Goal: Task Accomplishment & Management: Use online tool/utility

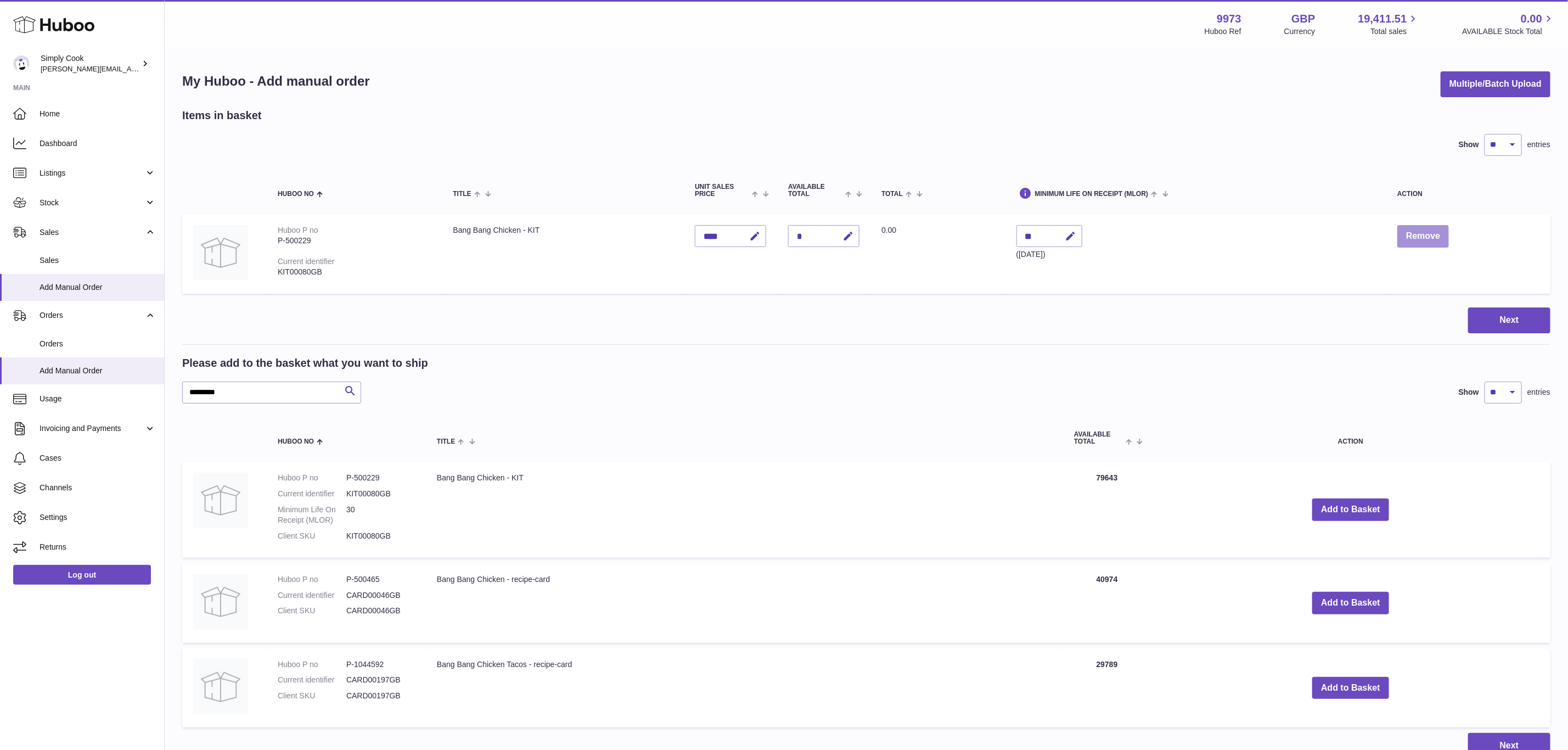
click at [1424, 233] on button "Remove" at bounding box center [1423, 236] width 52 height 23
click at [1417, 236] on button "Remove" at bounding box center [1423, 236] width 52 height 23
click at [76, 234] on span "Sales" at bounding box center [91, 232] width 105 height 10
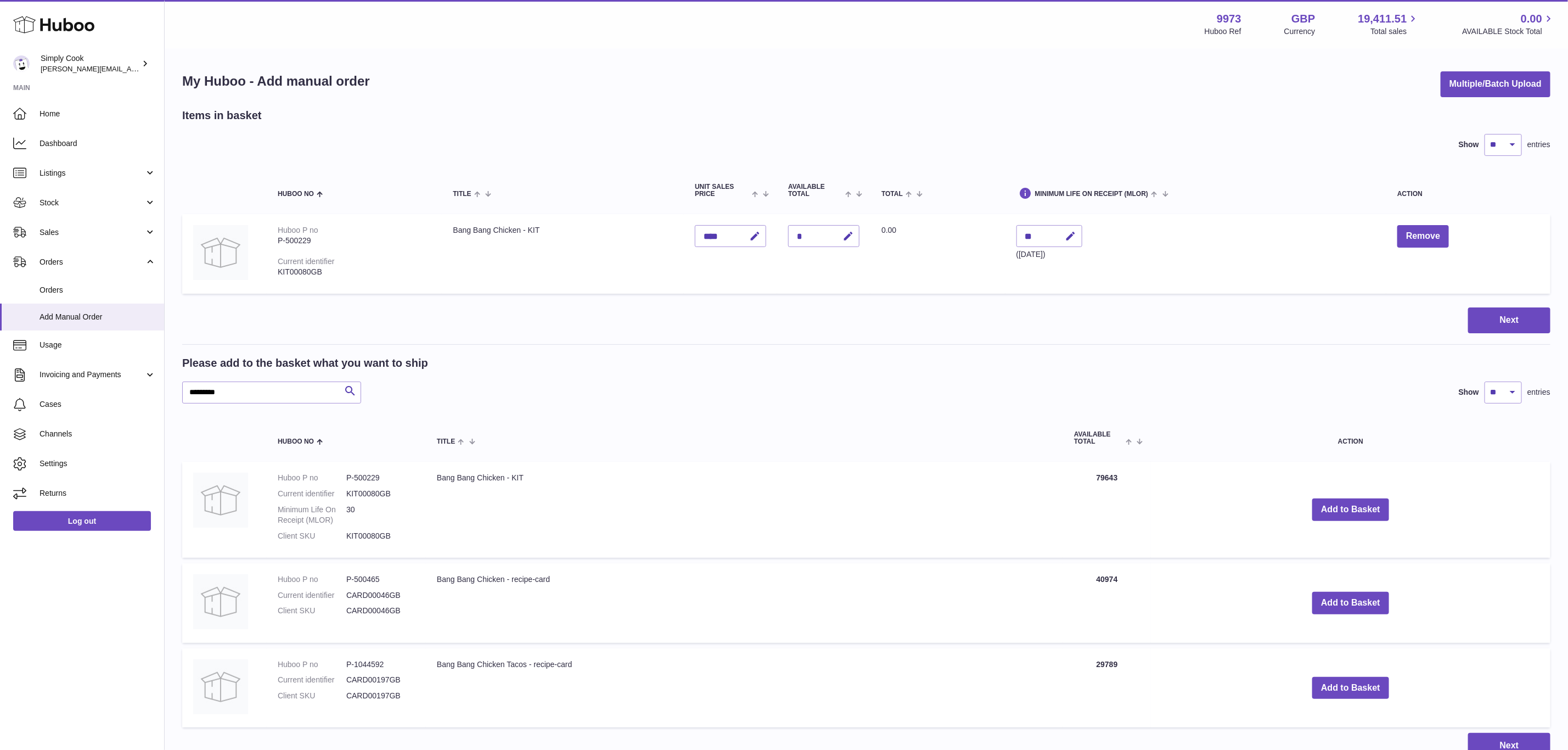
drag, startPoint x: 56, startPoint y: 211, endPoint x: 56, endPoint y: 221, distance: 10.0
click at [56, 211] on link "Stock" at bounding box center [82, 203] width 164 height 29
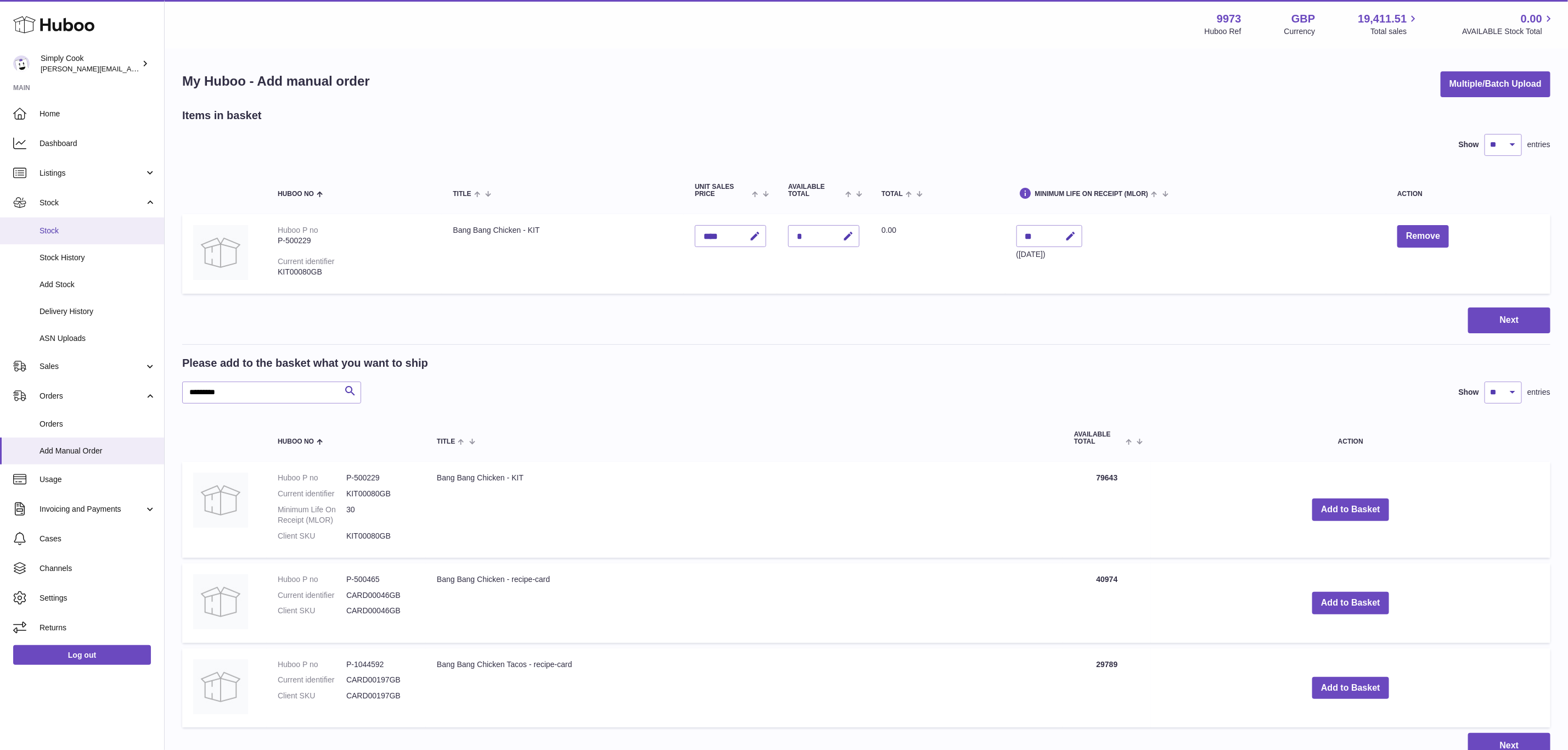
click at [56, 242] on link "Stock" at bounding box center [82, 231] width 164 height 27
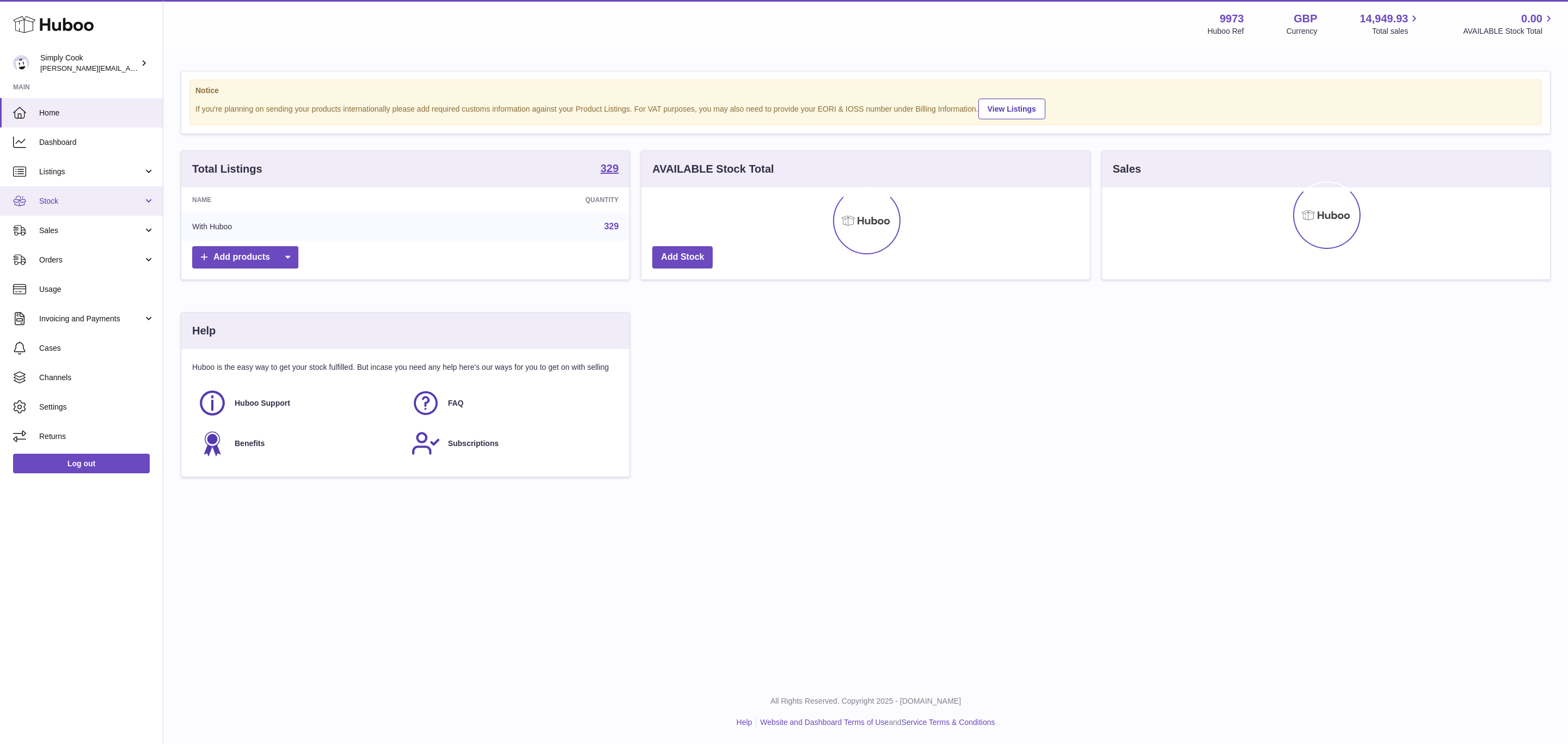
click at [43, 197] on span "Stock" at bounding box center [91, 201] width 104 height 10
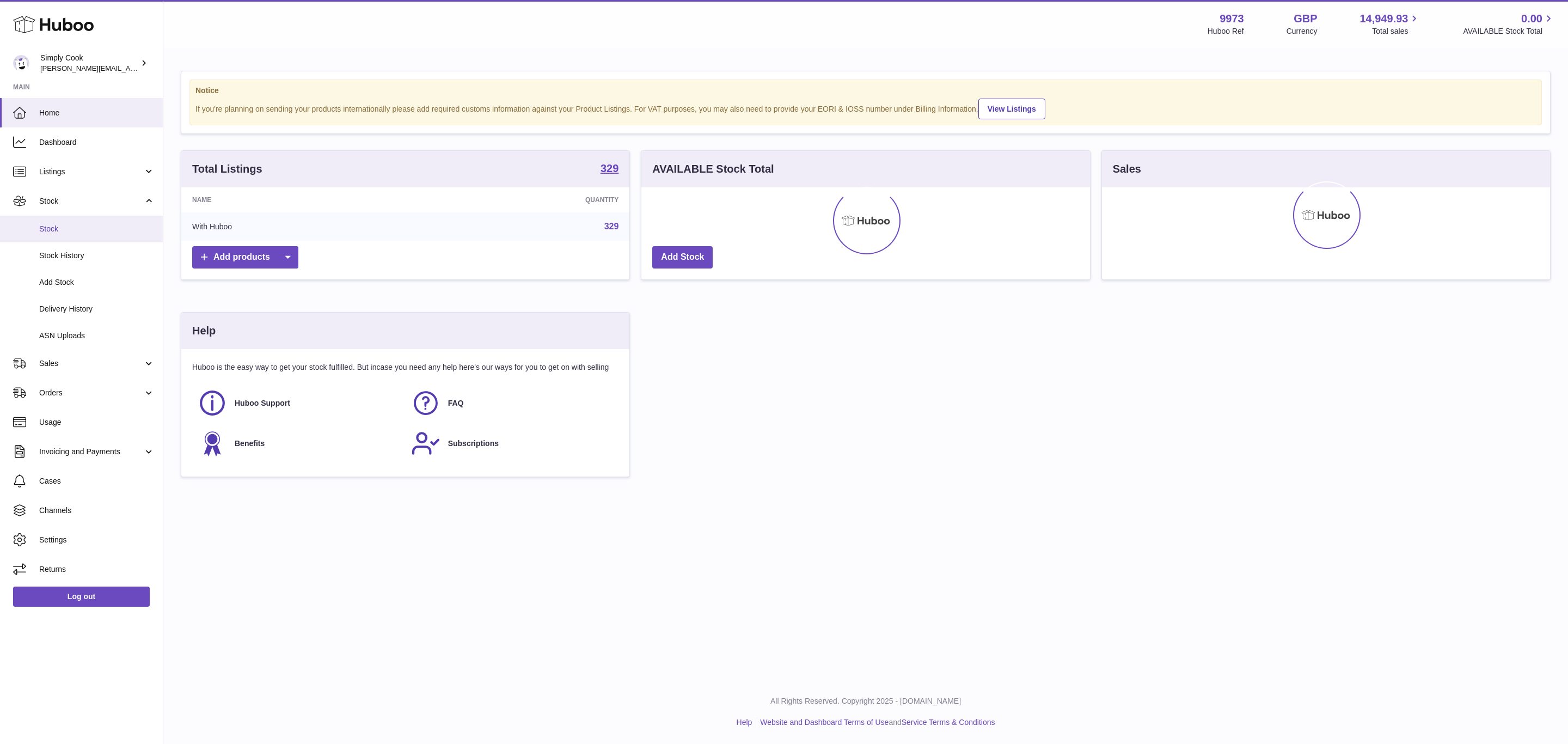
click at [59, 219] on link "Stock" at bounding box center [81, 229] width 163 height 27
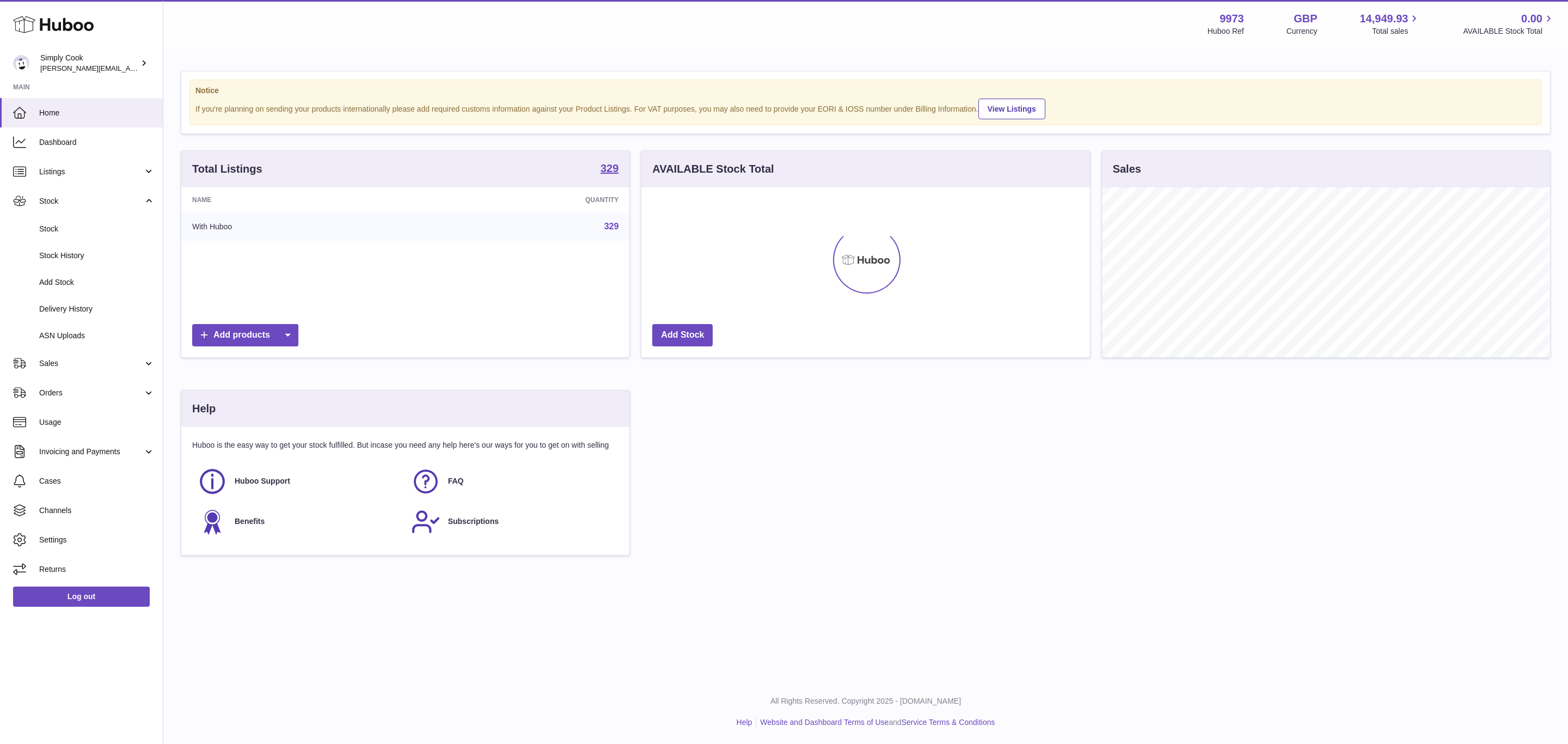
scroll to position [170, 447]
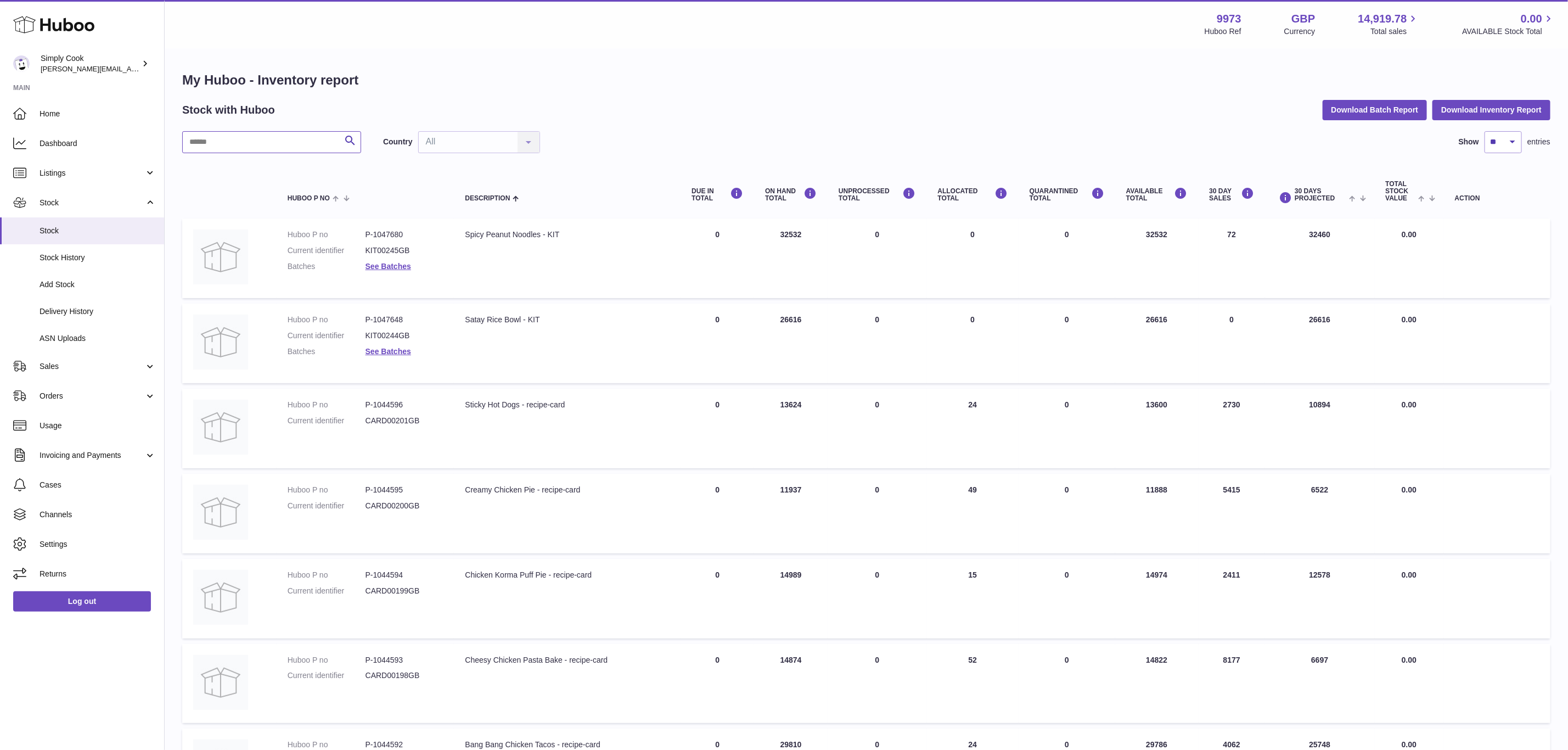
click at [282, 142] on input "text" at bounding box center [272, 142] width 179 height 22
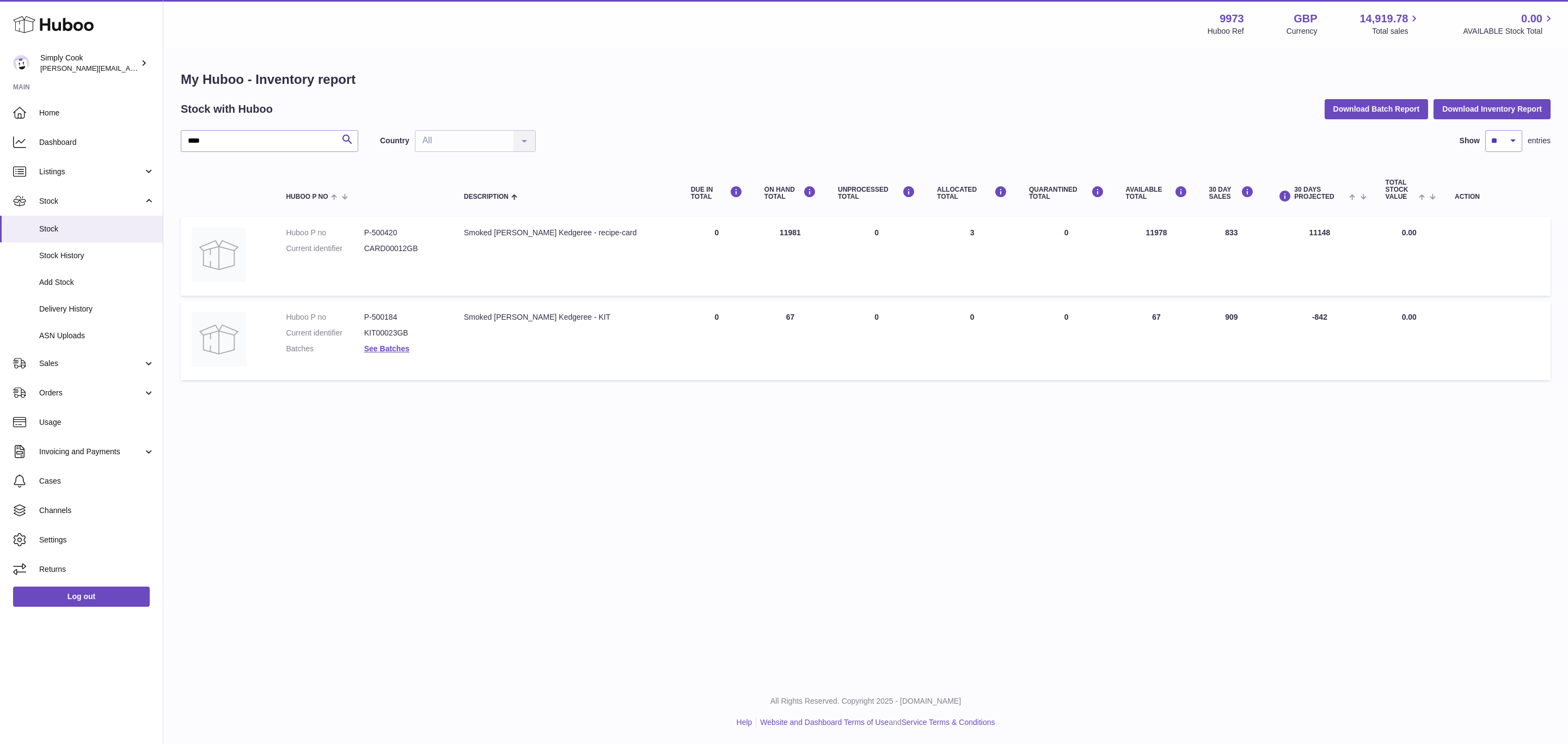
click at [379, 312] on dd "P-500184" at bounding box center [403, 317] width 78 height 10
copy dd "500184"
drag, startPoint x: 240, startPoint y: 139, endPoint x: 0, endPoint y: 120, distance: 240.8
click at [2, 120] on div "Huboo Simply Cook emma@simplycook.com Main Home Dashboard Listings Not with Hub…" at bounding box center [784, 372] width 1568 height 744
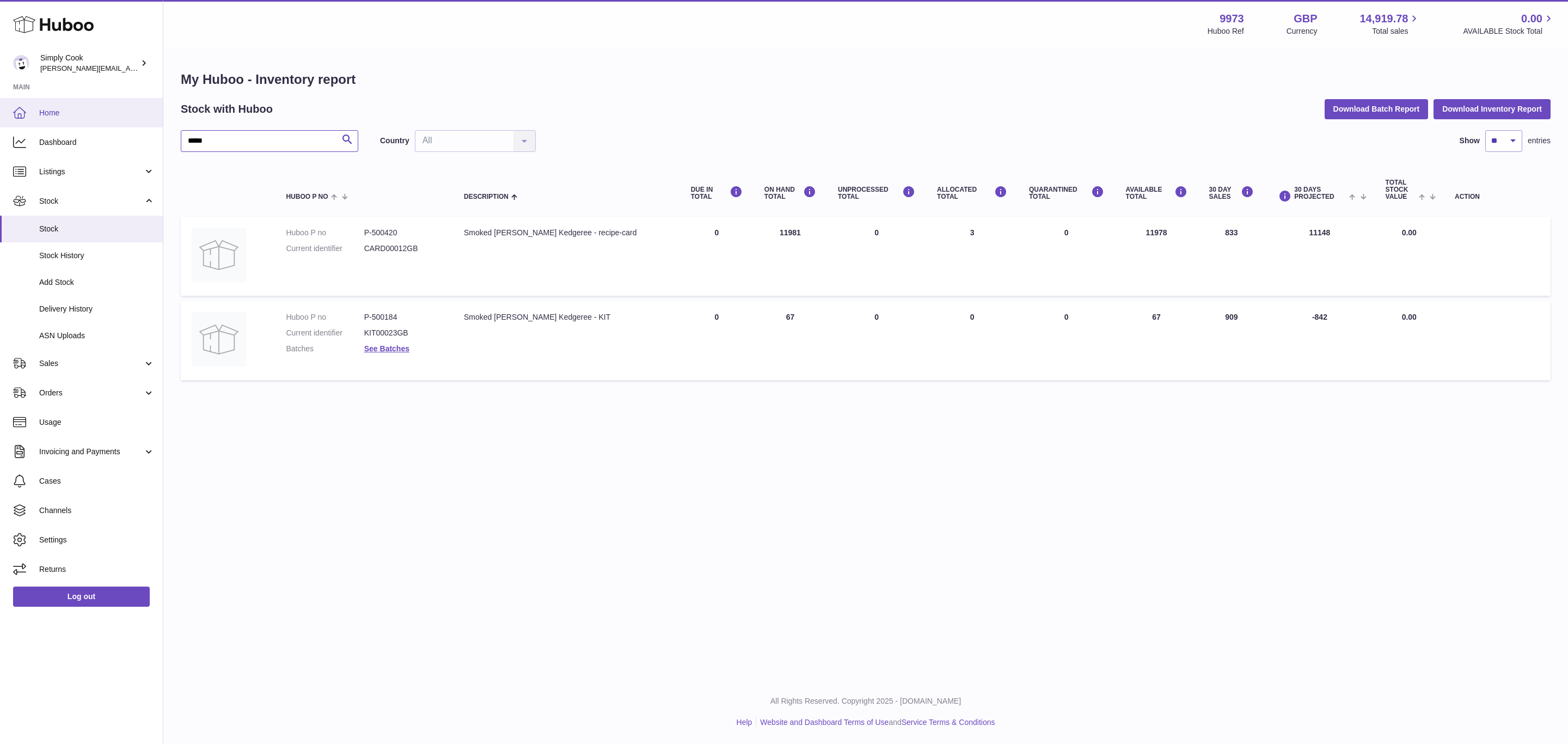
type input "*****"
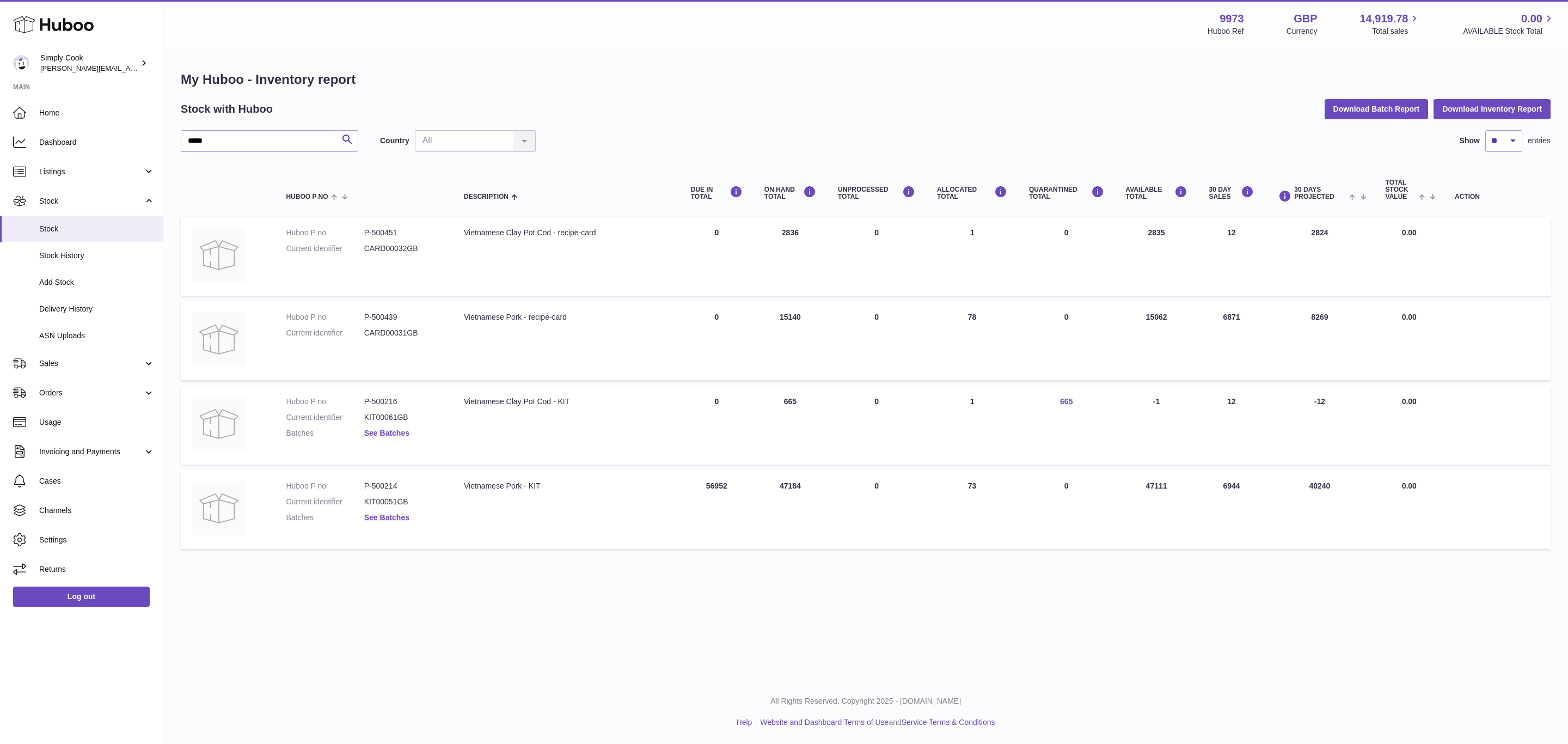
click at [393, 435] on link "See Batches" at bounding box center [387, 433] width 45 height 9
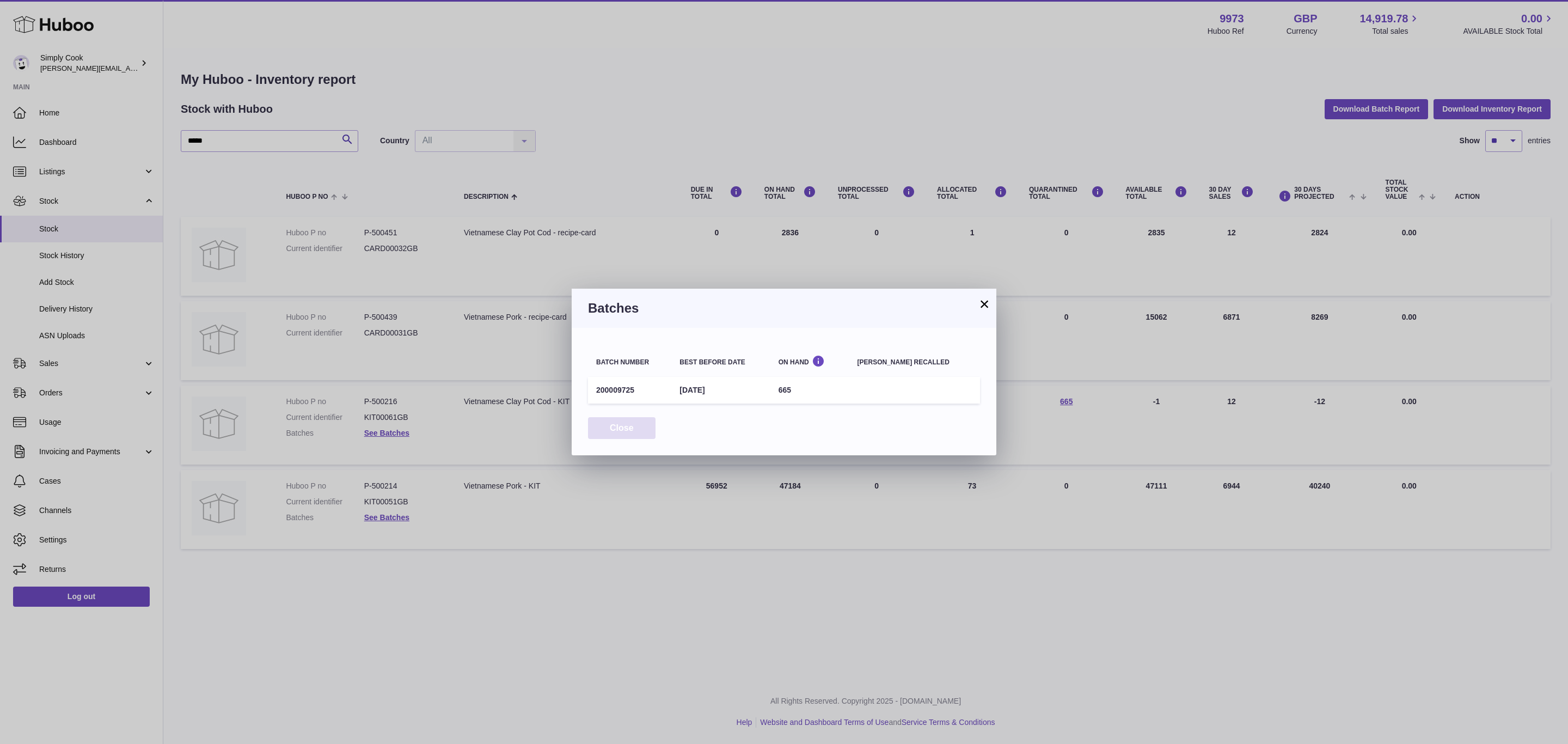
click at [637, 422] on button "Close" at bounding box center [621, 428] width 68 height 23
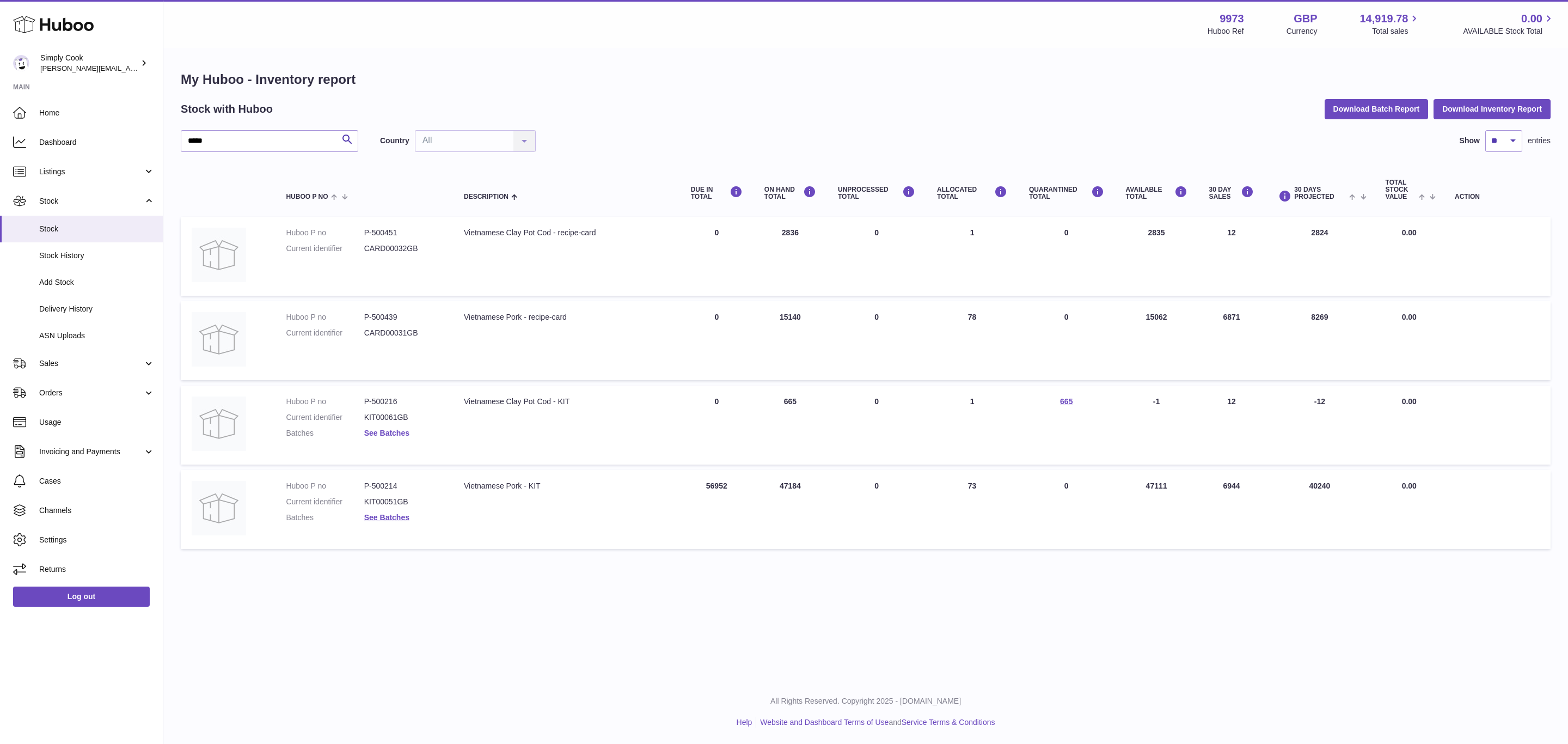
click at [390, 429] on link "See Batches" at bounding box center [387, 433] width 45 height 9
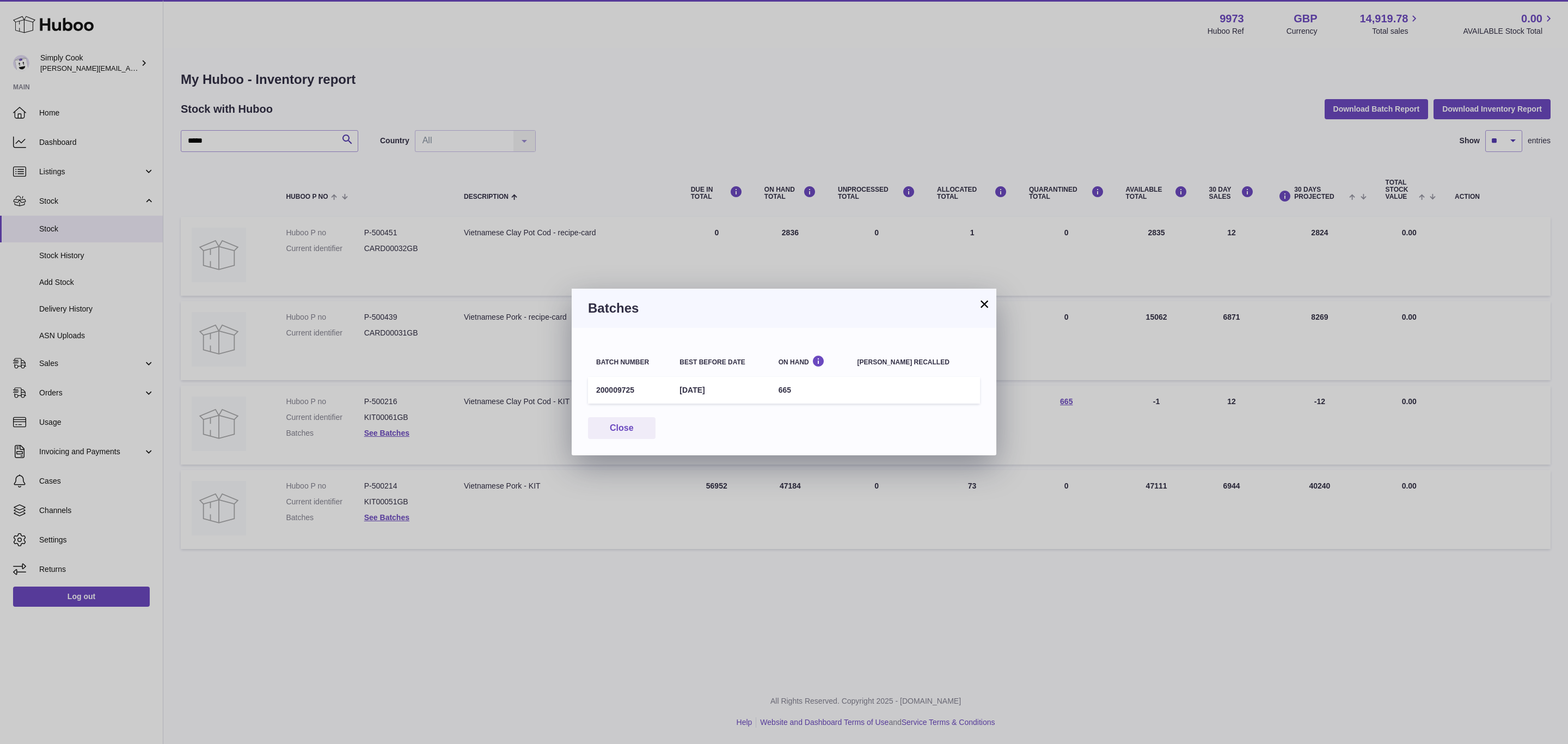
click at [615, 381] on td "200009725" at bounding box center [629, 390] width 83 height 27
copy td "200009725"
click at [750, 400] on td "30th Sep 2025" at bounding box center [721, 390] width 99 height 27
click at [704, 379] on td "30th Sep 2025" at bounding box center [721, 390] width 99 height 27
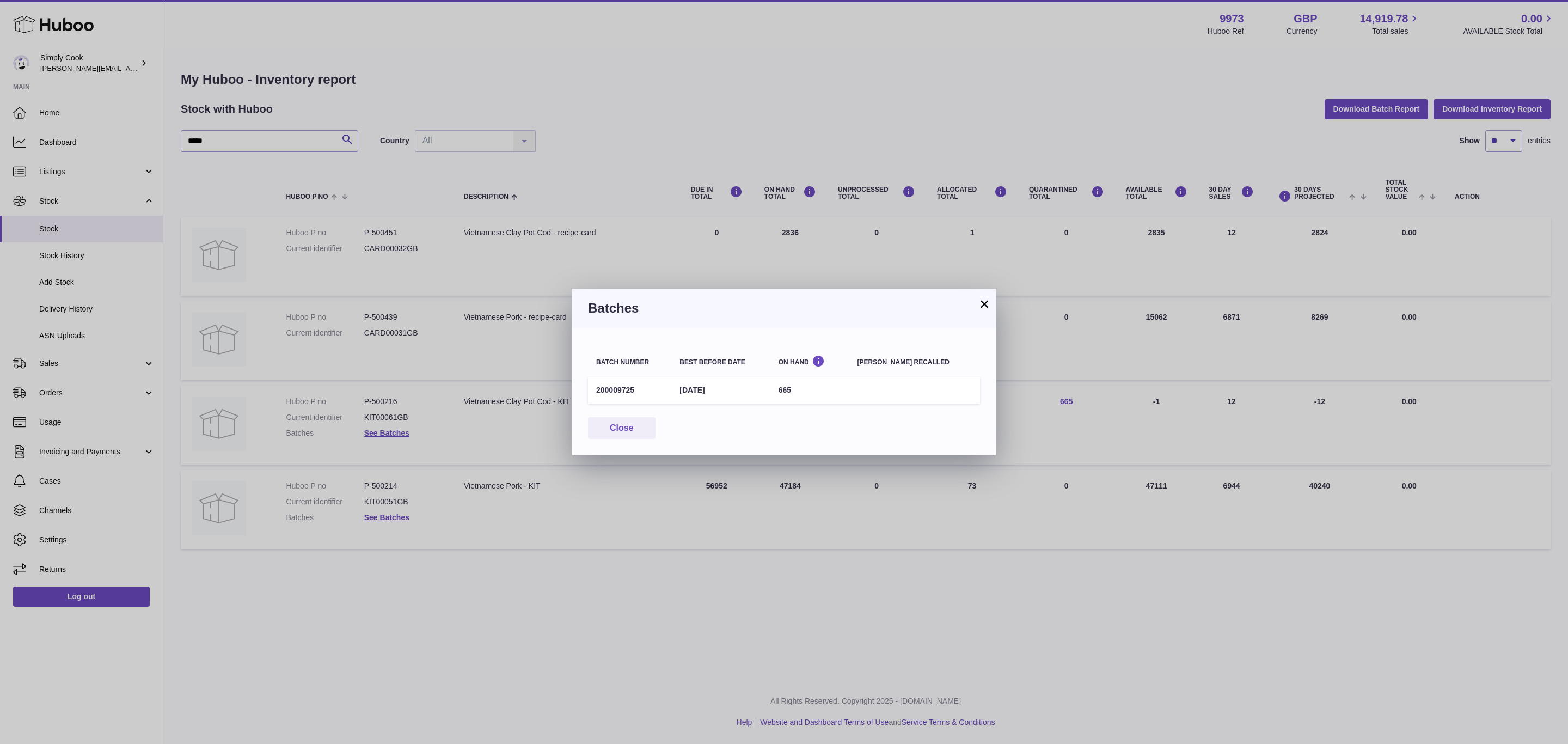
click at [704, 379] on td "30th Sep 2025" at bounding box center [721, 390] width 99 height 27
click at [709, 388] on td "30th Sep 2025" at bounding box center [721, 390] width 99 height 27
copy tr "30th Sep 2025"
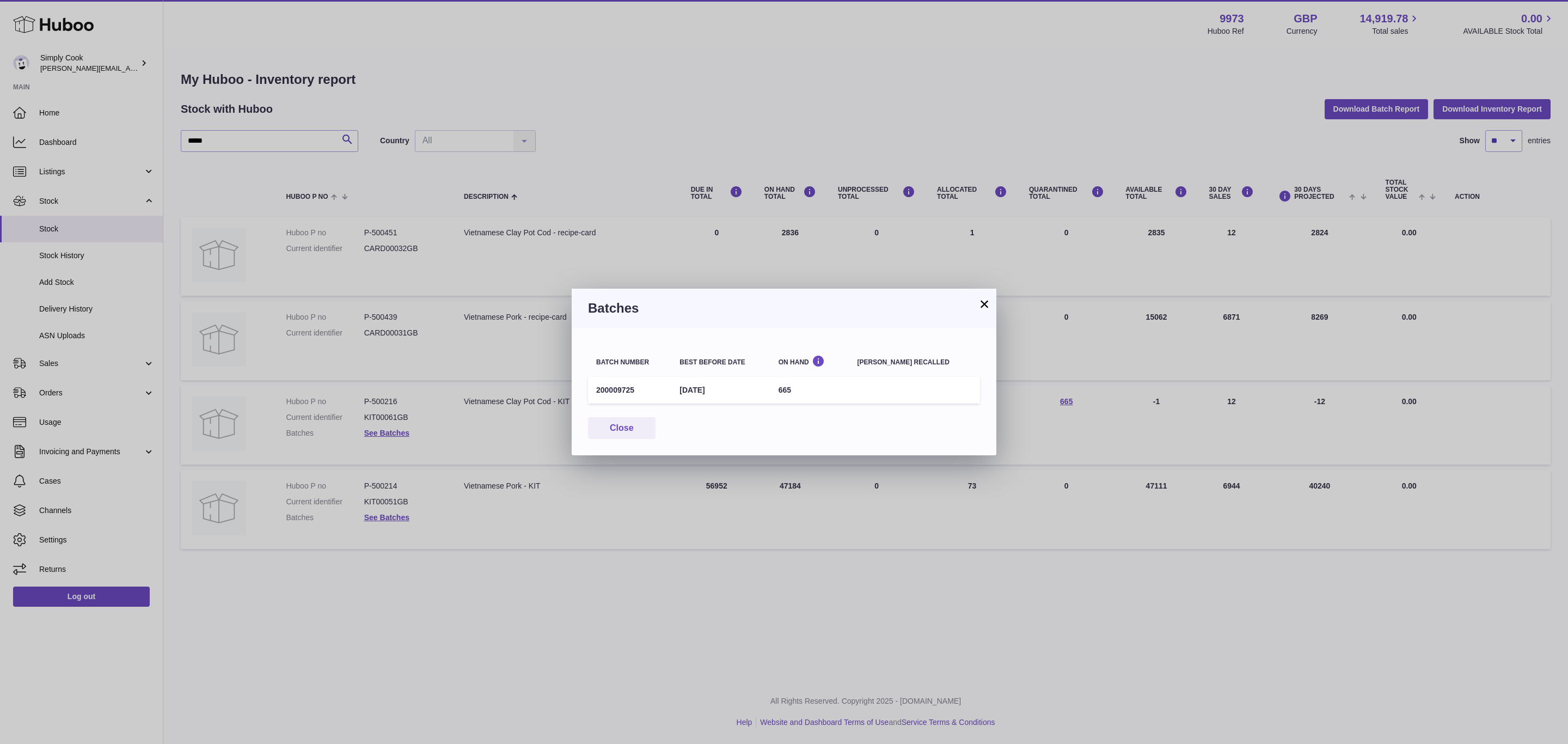
drag, startPoint x: 978, startPoint y: 311, endPoint x: 980, endPoint y: 301, distance: 10.2
click at [978, 311] on div "×" at bounding box center [984, 303] width 13 height 13
click at [980, 300] on button "×" at bounding box center [984, 303] width 13 height 13
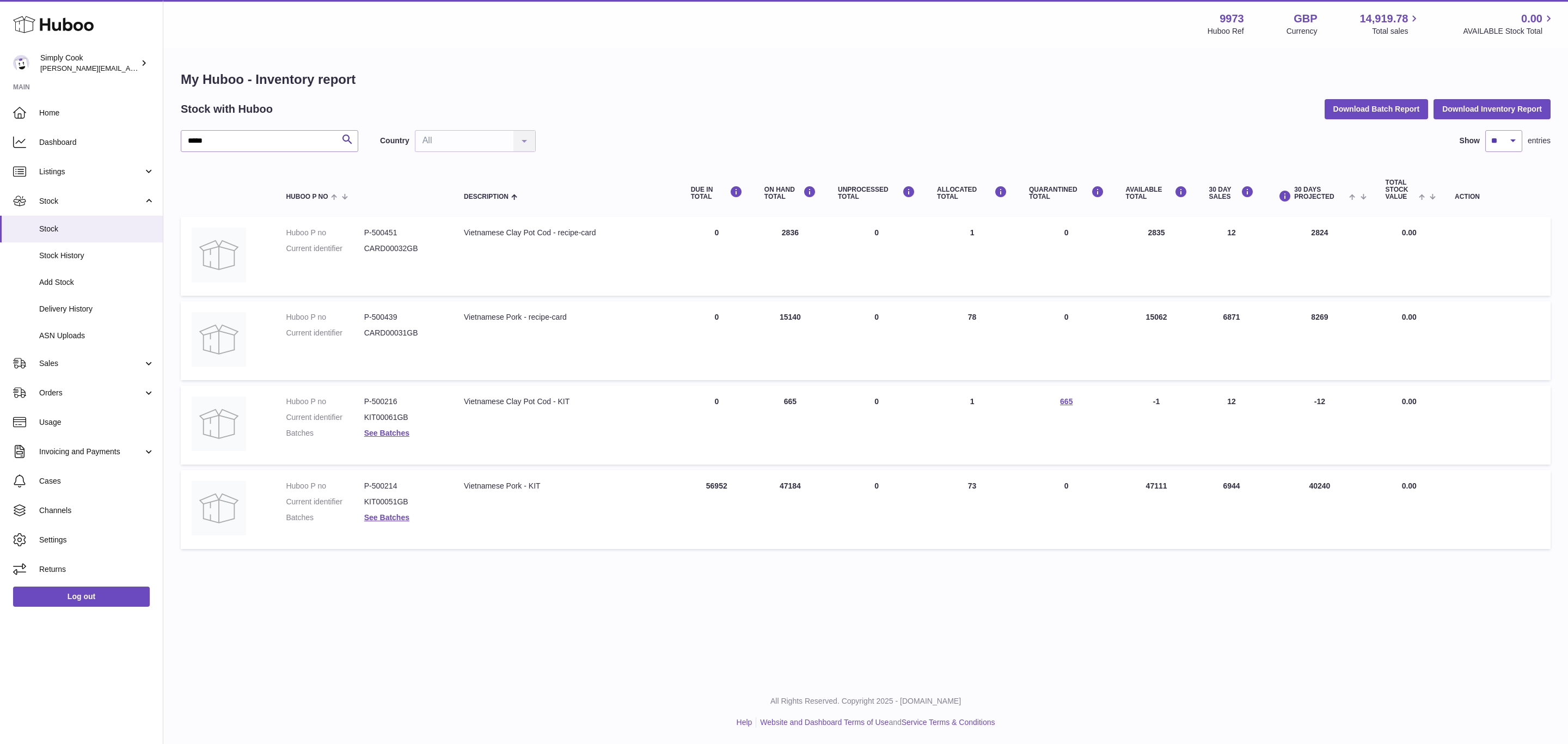
click at [512, 528] on td "Description Vietnamese Pork - KIT" at bounding box center [566, 510] width 227 height 79
click at [65, 169] on span "Listings" at bounding box center [91, 172] width 104 height 10
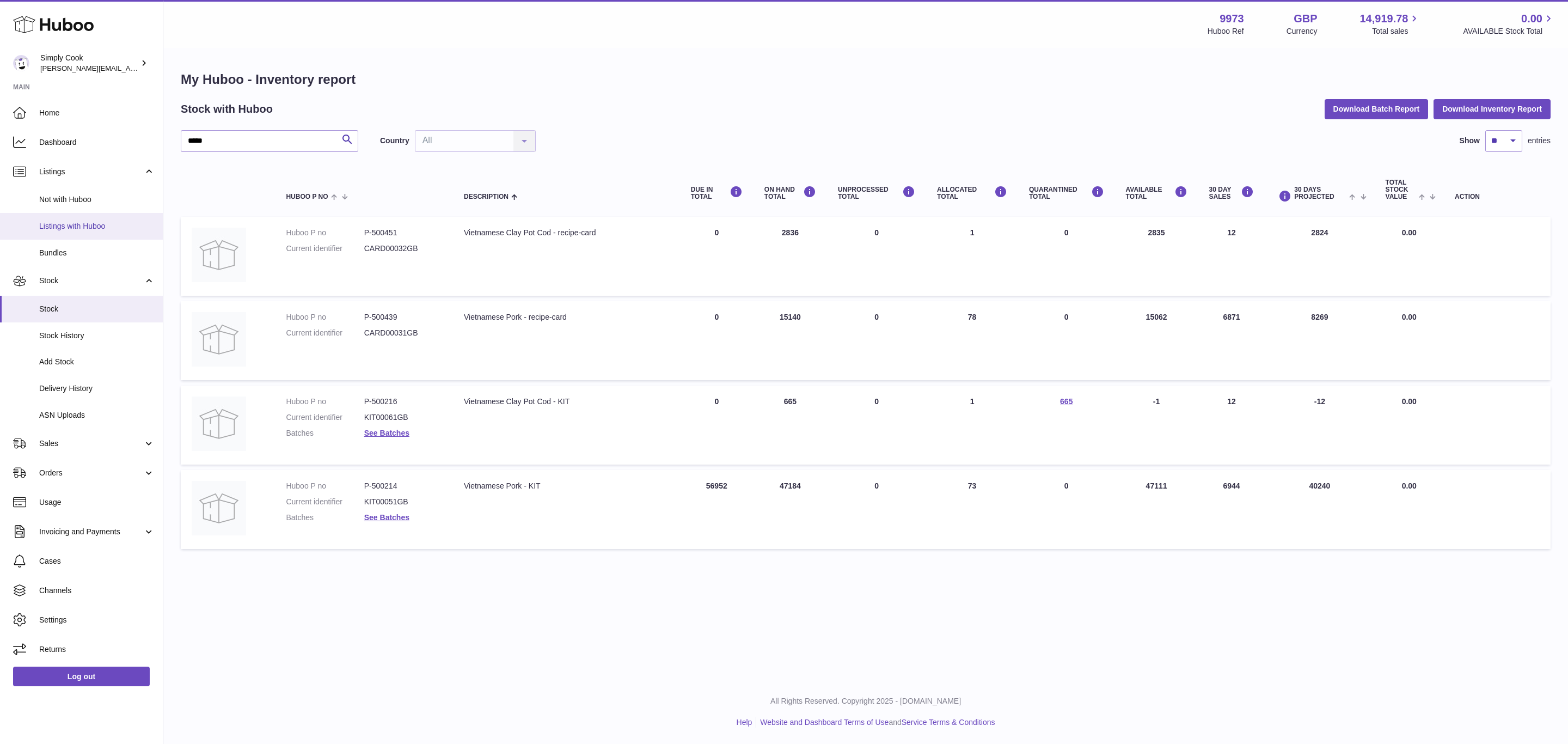
click at [82, 223] on span "Listings with Huboo" at bounding box center [97, 226] width 116 height 10
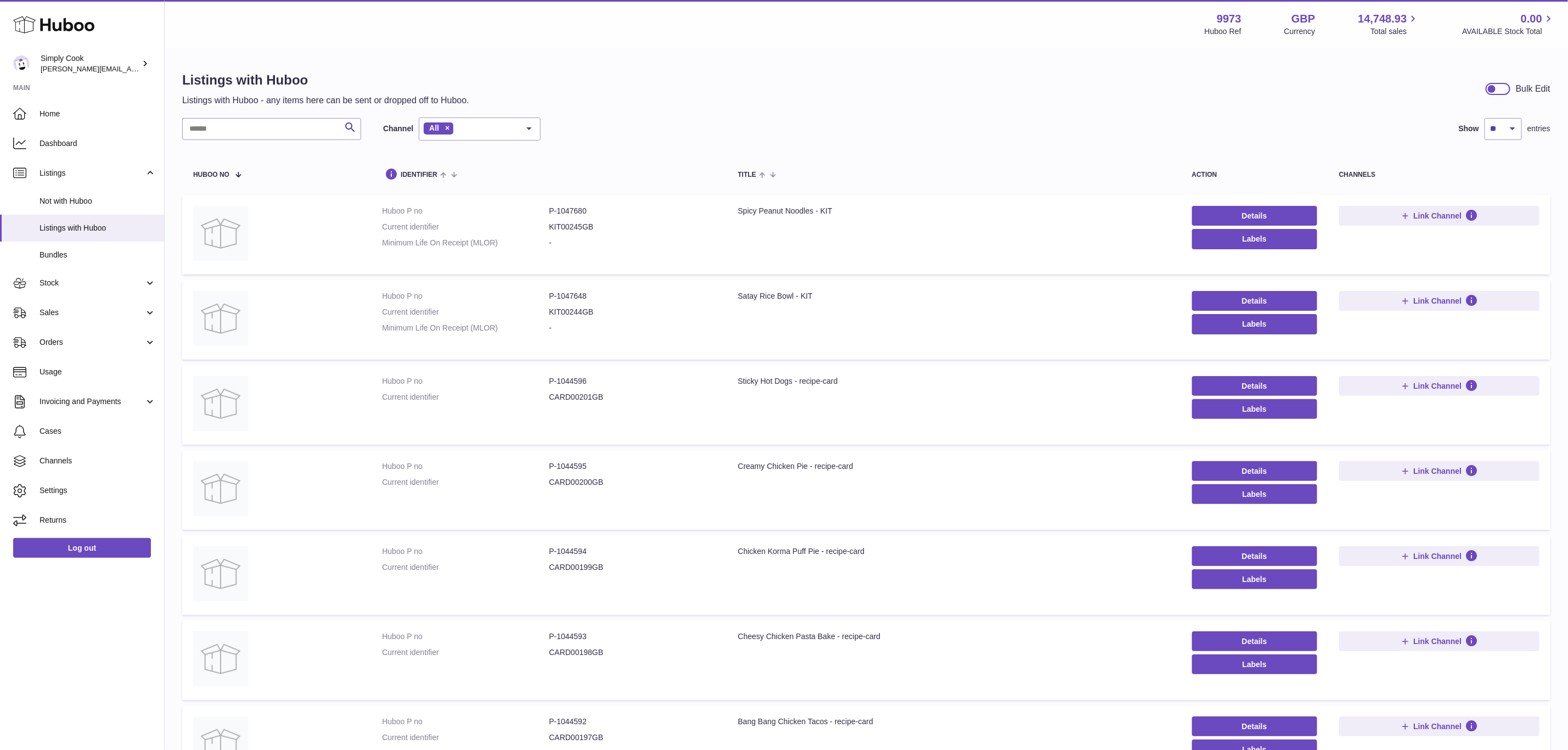
click at [236, 141] on div "Search Channel All All eBay Amazon Shopify Woocommerce Etsy No elements found. …" at bounding box center [361, 129] width 358 height 23
click at [236, 138] on input "text" at bounding box center [272, 129] width 179 height 22
type input "***"
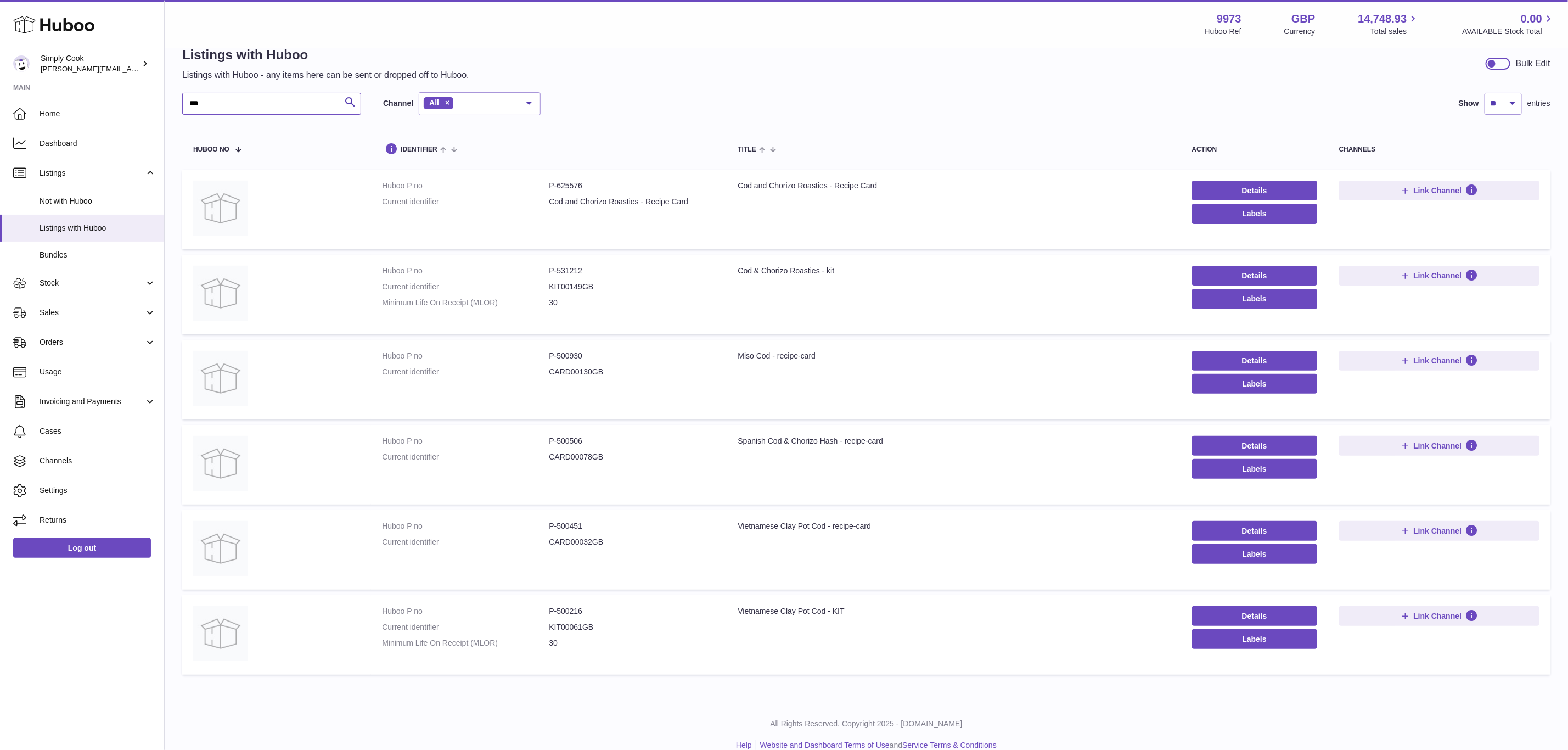
scroll to position [39, 0]
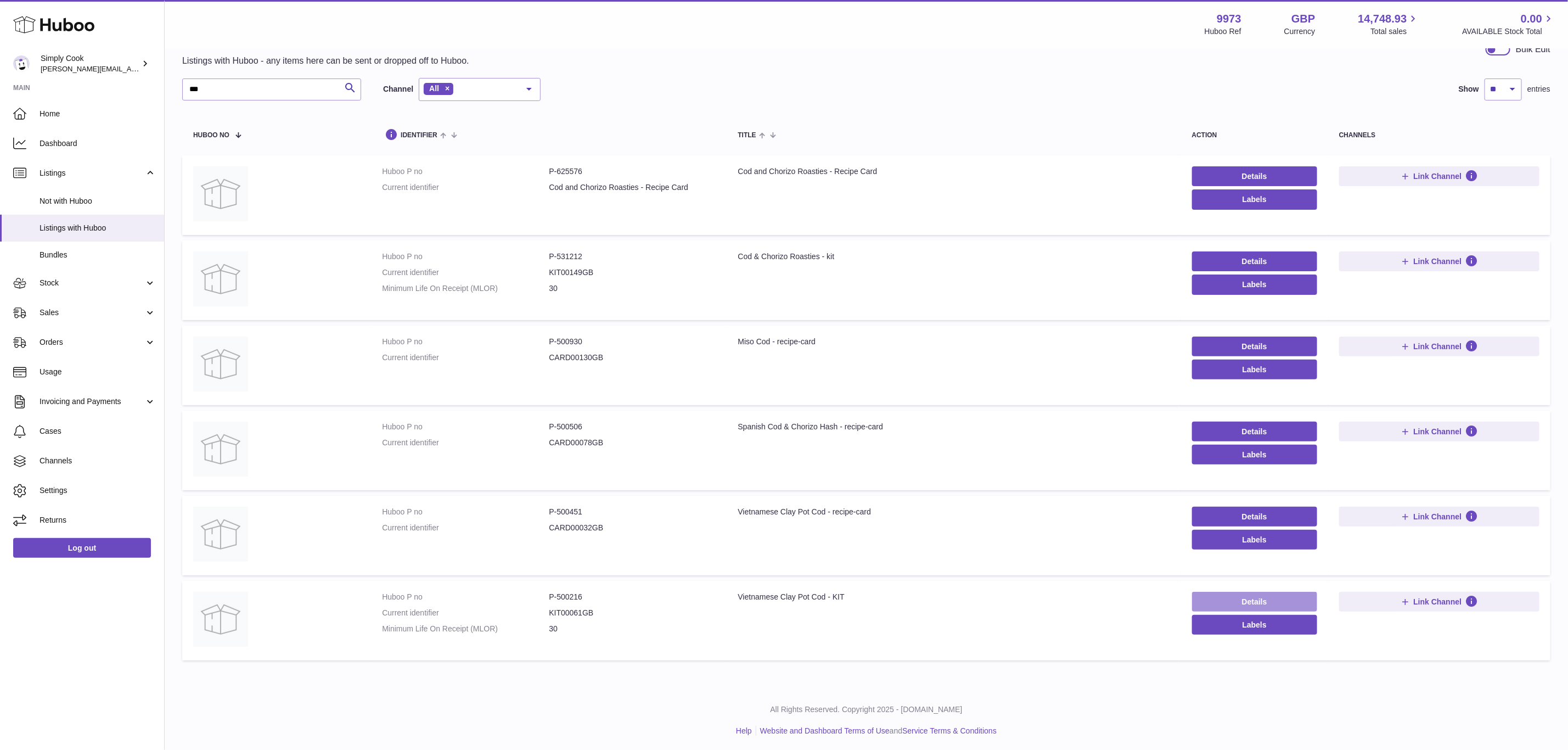
click at [1252, 600] on link "Details" at bounding box center [1255, 601] width 125 height 20
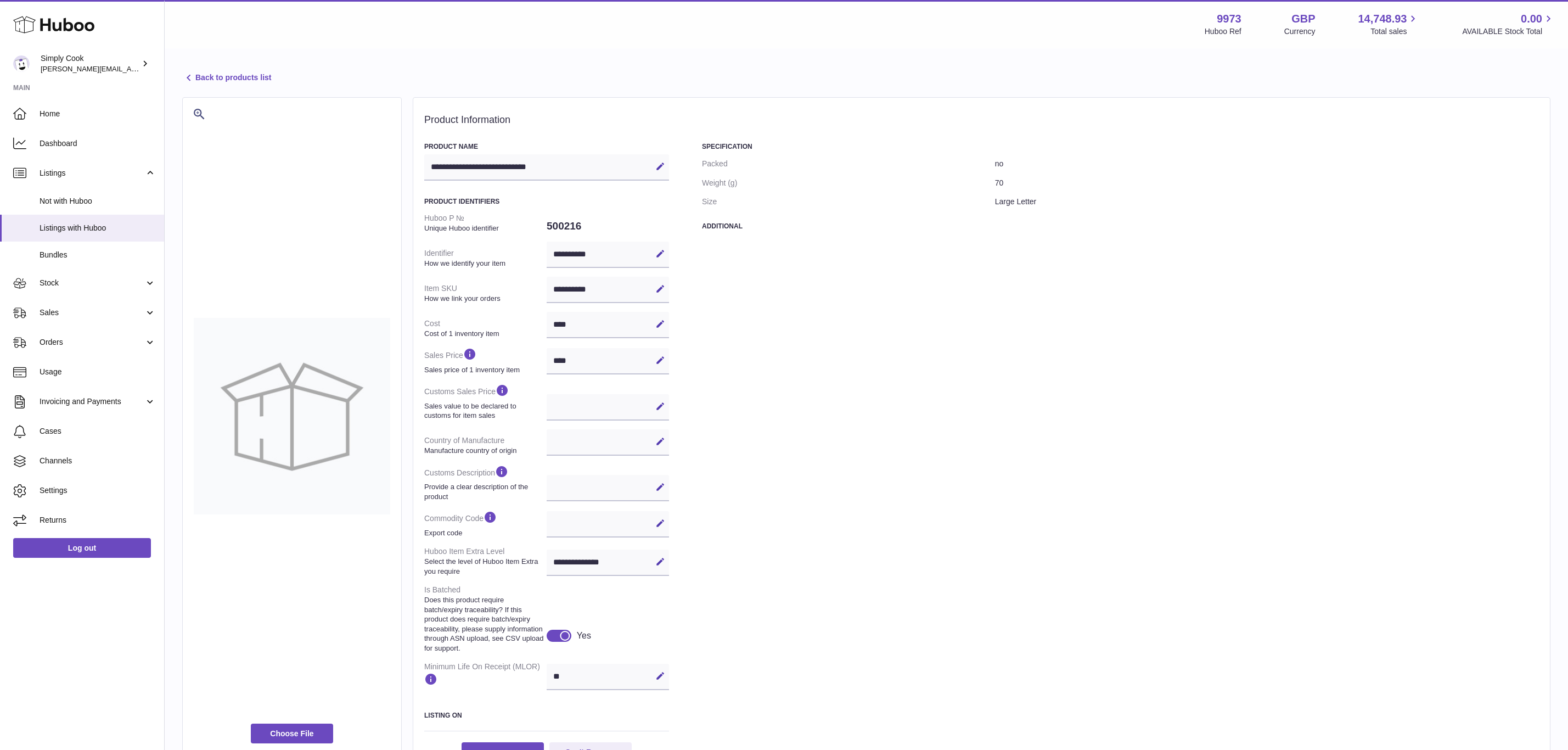
select select
select select "****"
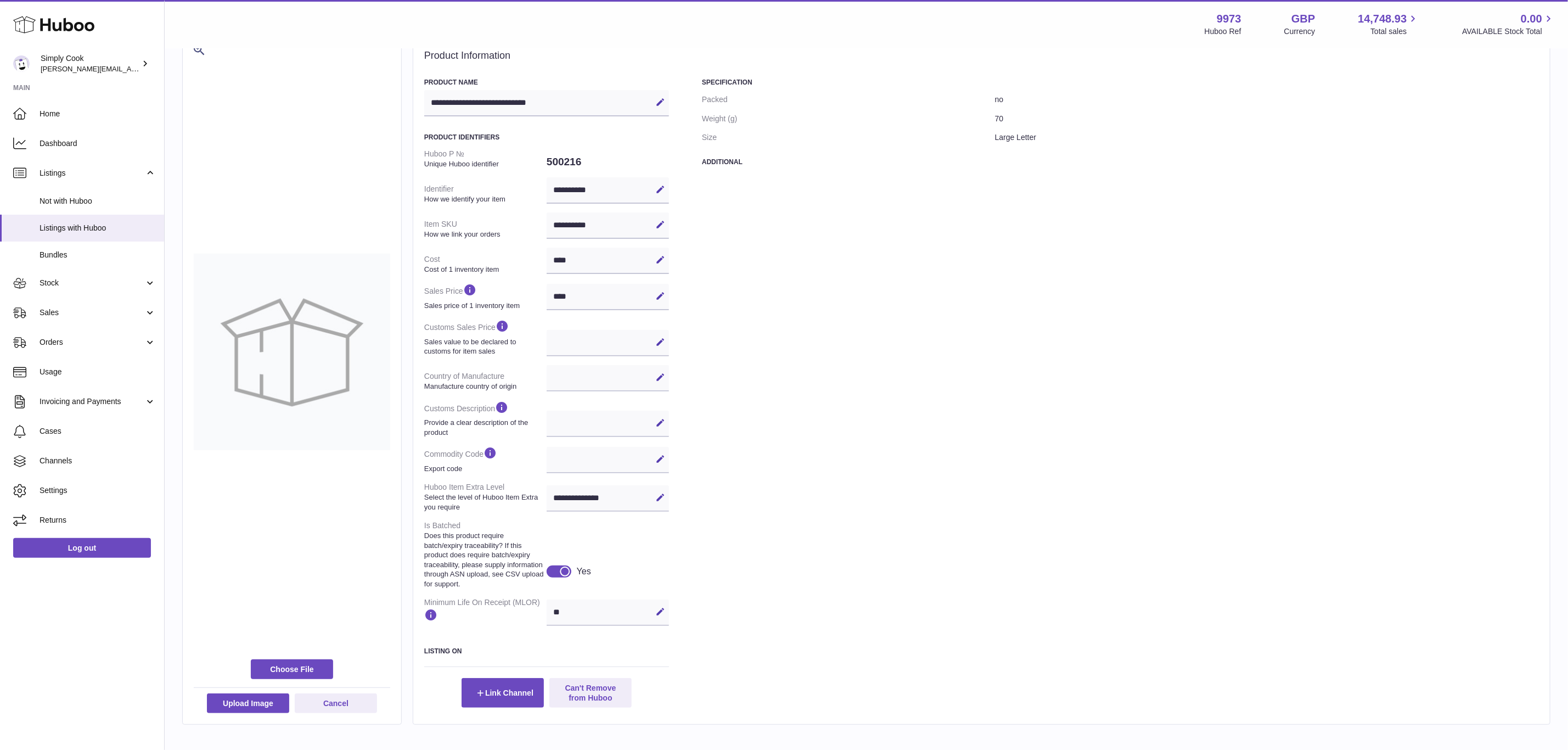
scroll to position [126, 0]
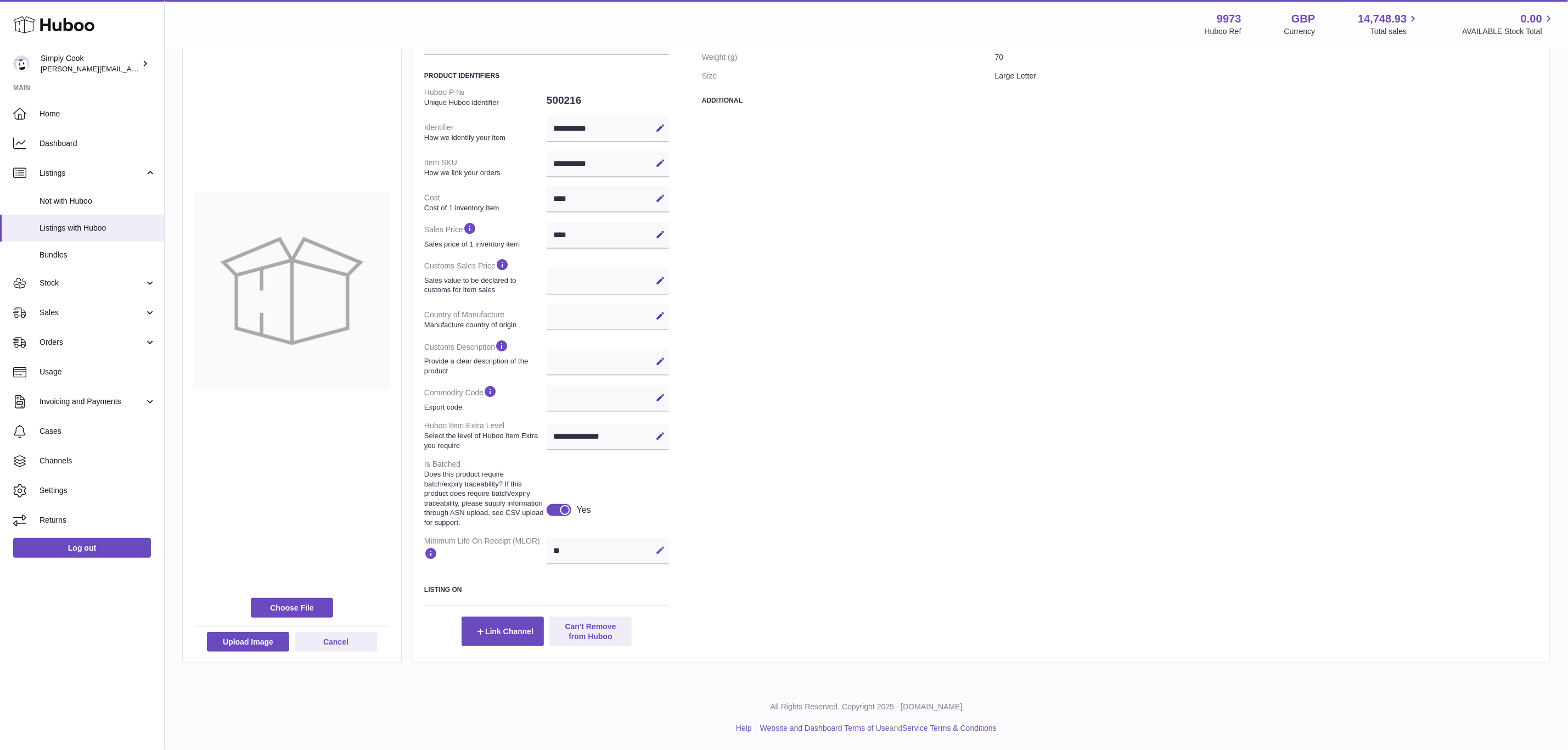
click at [663, 544] on button "Edit" at bounding box center [660, 550] width 18 height 18
click at [649, 549] on button "Cancel" at bounding box center [643, 550] width 18 height 18
type input "**"
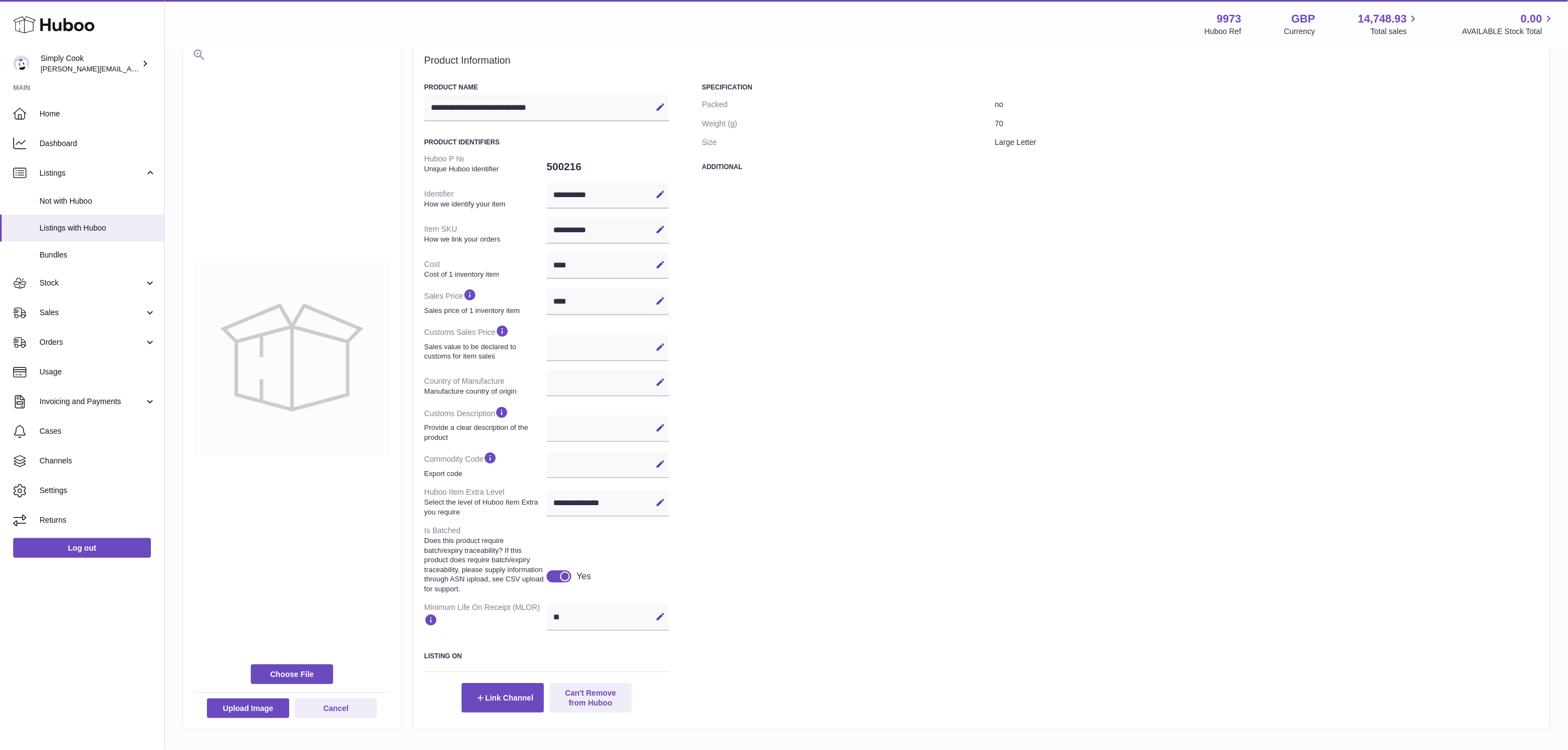
scroll to position [0, 0]
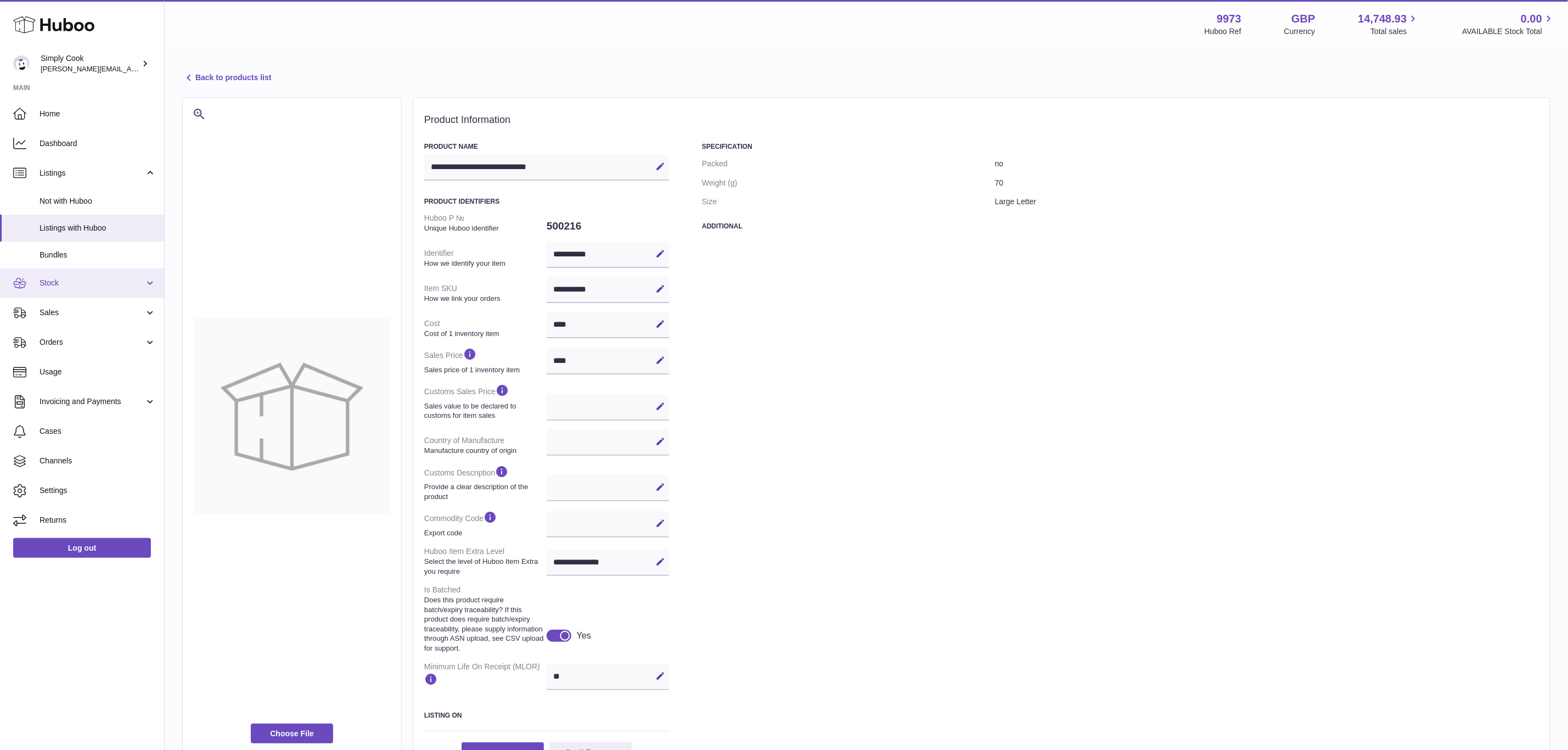
click at [56, 278] on span "Stock" at bounding box center [91, 283] width 105 height 10
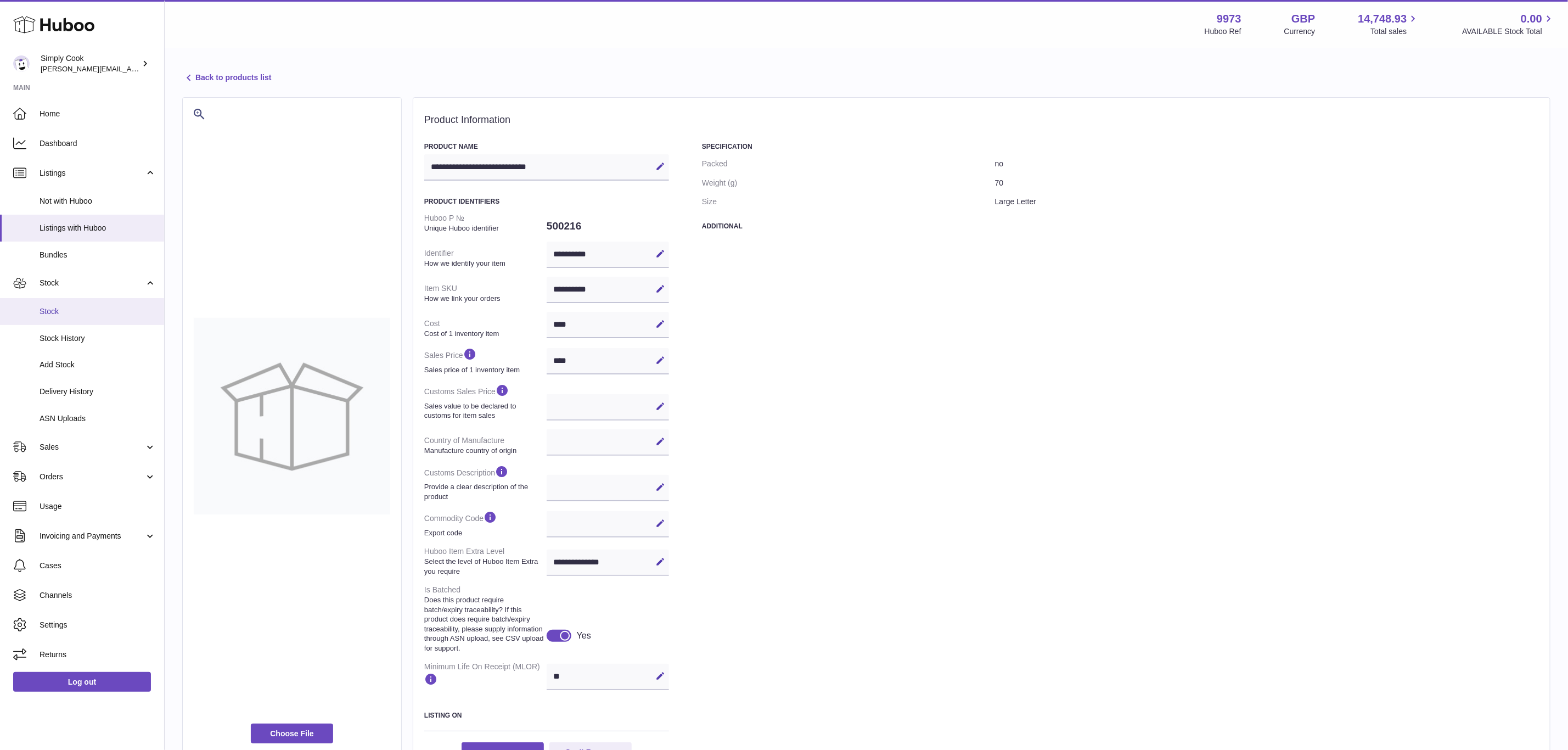
click at [63, 310] on span "Stock" at bounding box center [98, 311] width 117 height 10
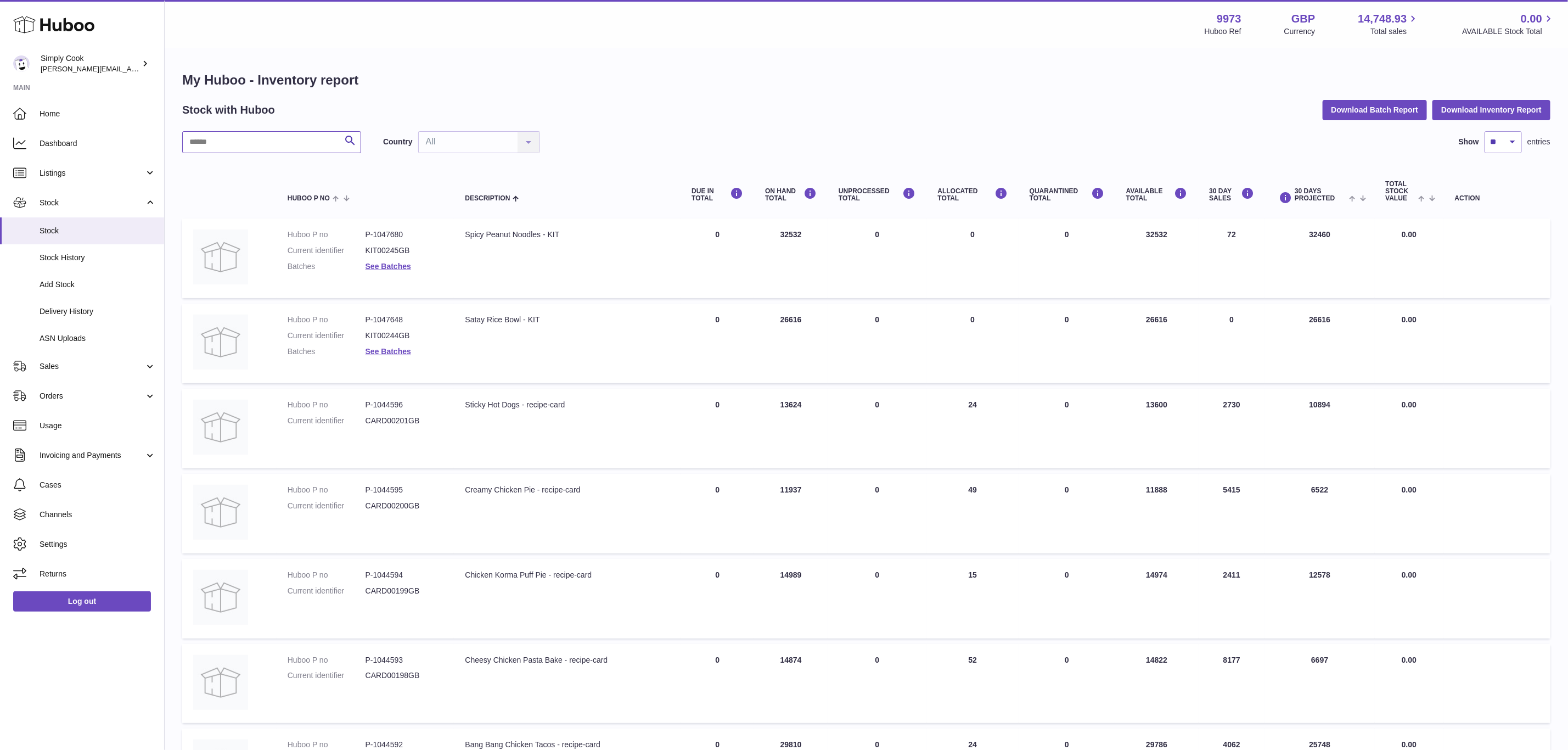
click at [280, 142] on input "text" at bounding box center [272, 142] width 179 height 22
type input "*********"
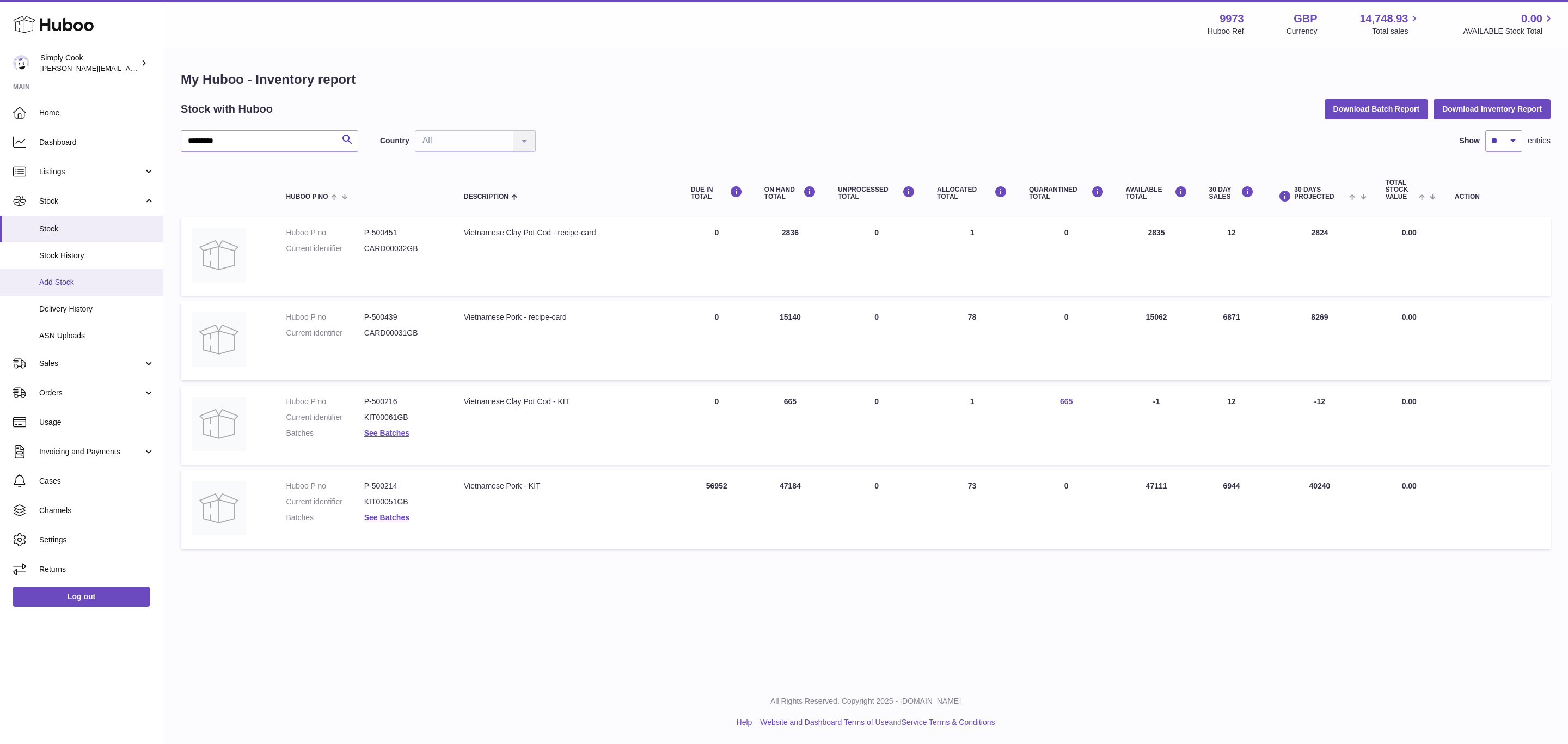
click at [57, 278] on span "Add Stock" at bounding box center [97, 282] width 116 height 10
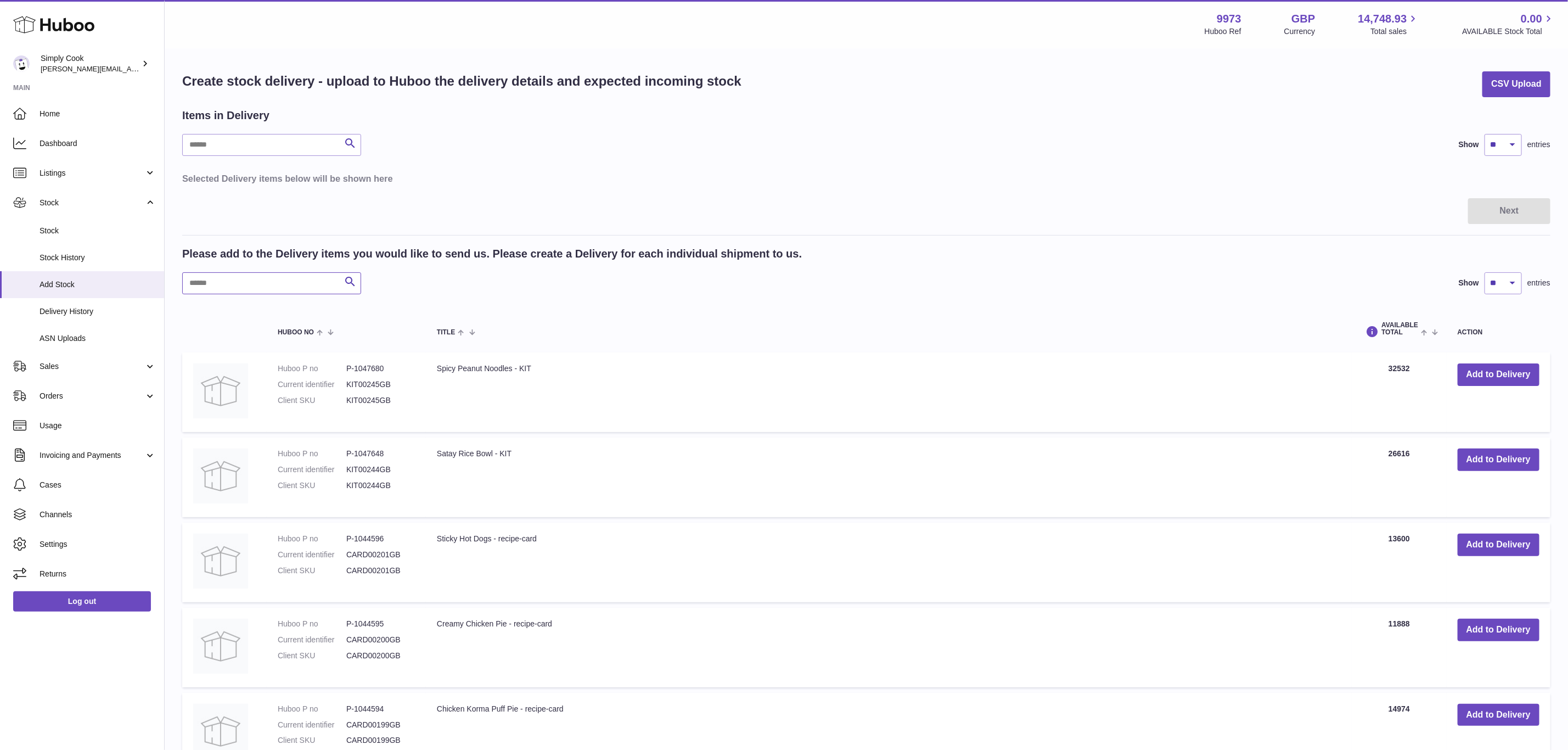
click at [210, 275] on input "text" at bounding box center [272, 284] width 179 height 22
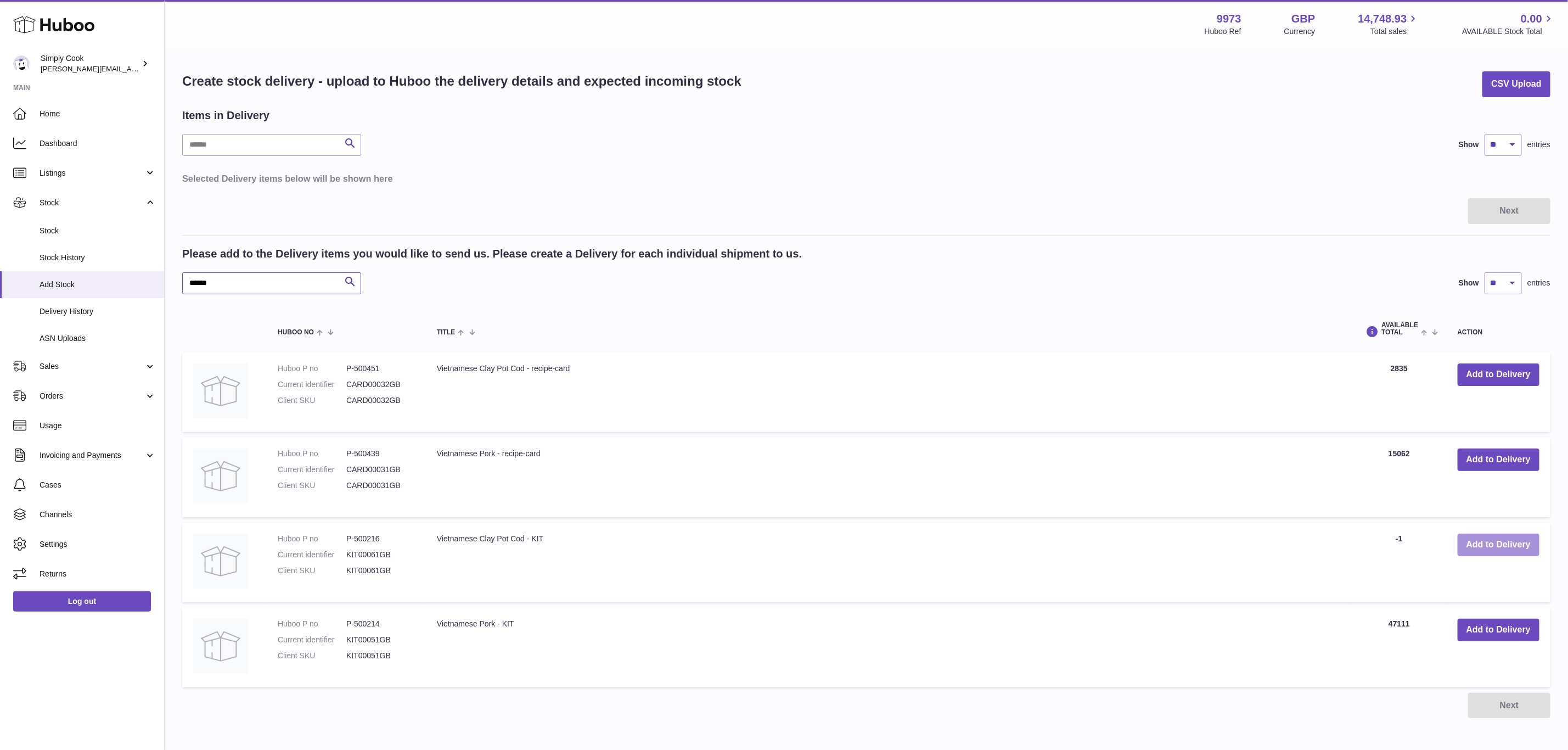
type input "******"
click at [1505, 545] on button "Add to Delivery" at bounding box center [1499, 544] width 82 height 23
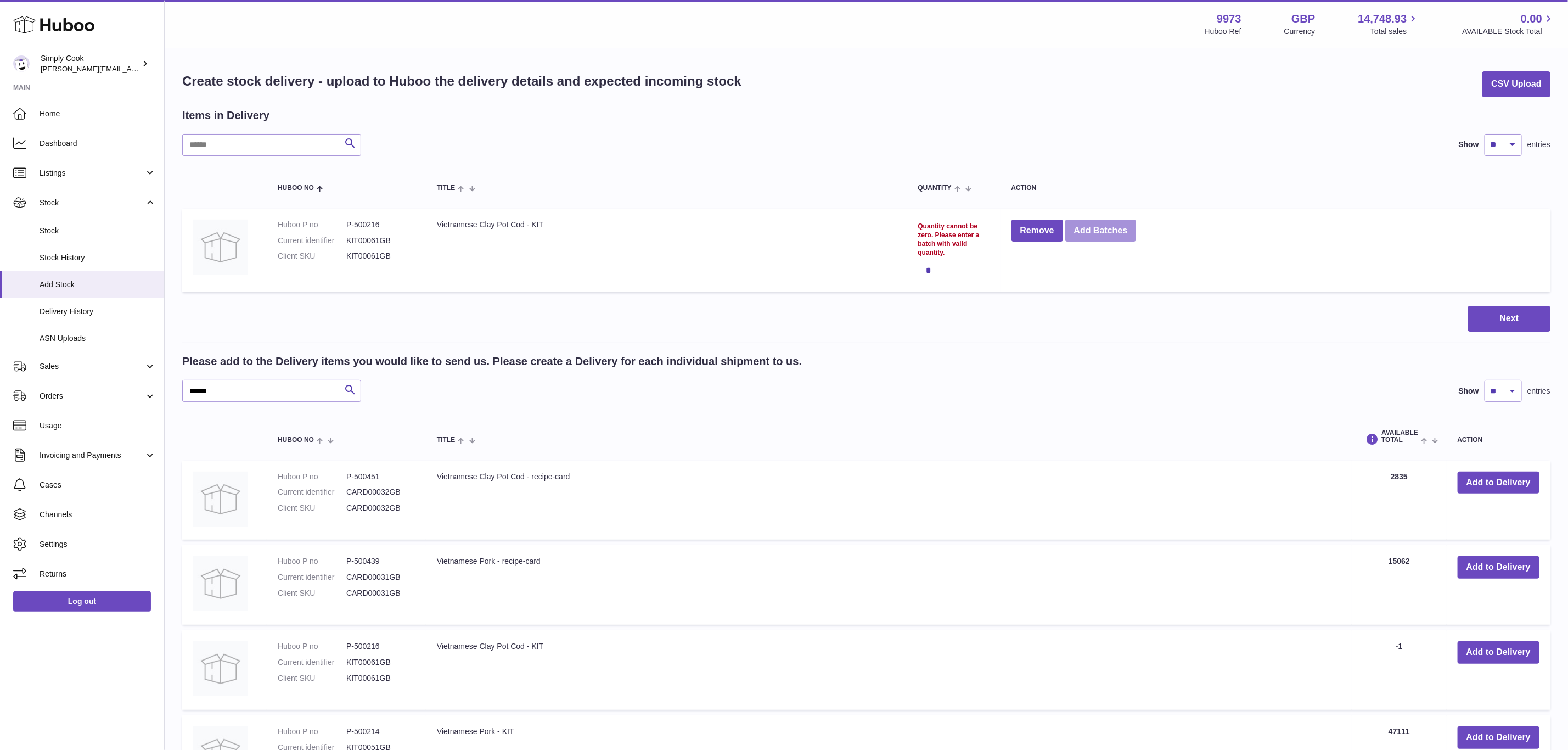
click at [1117, 231] on button "Add Batches" at bounding box center [1101, 231] width 71 height 23
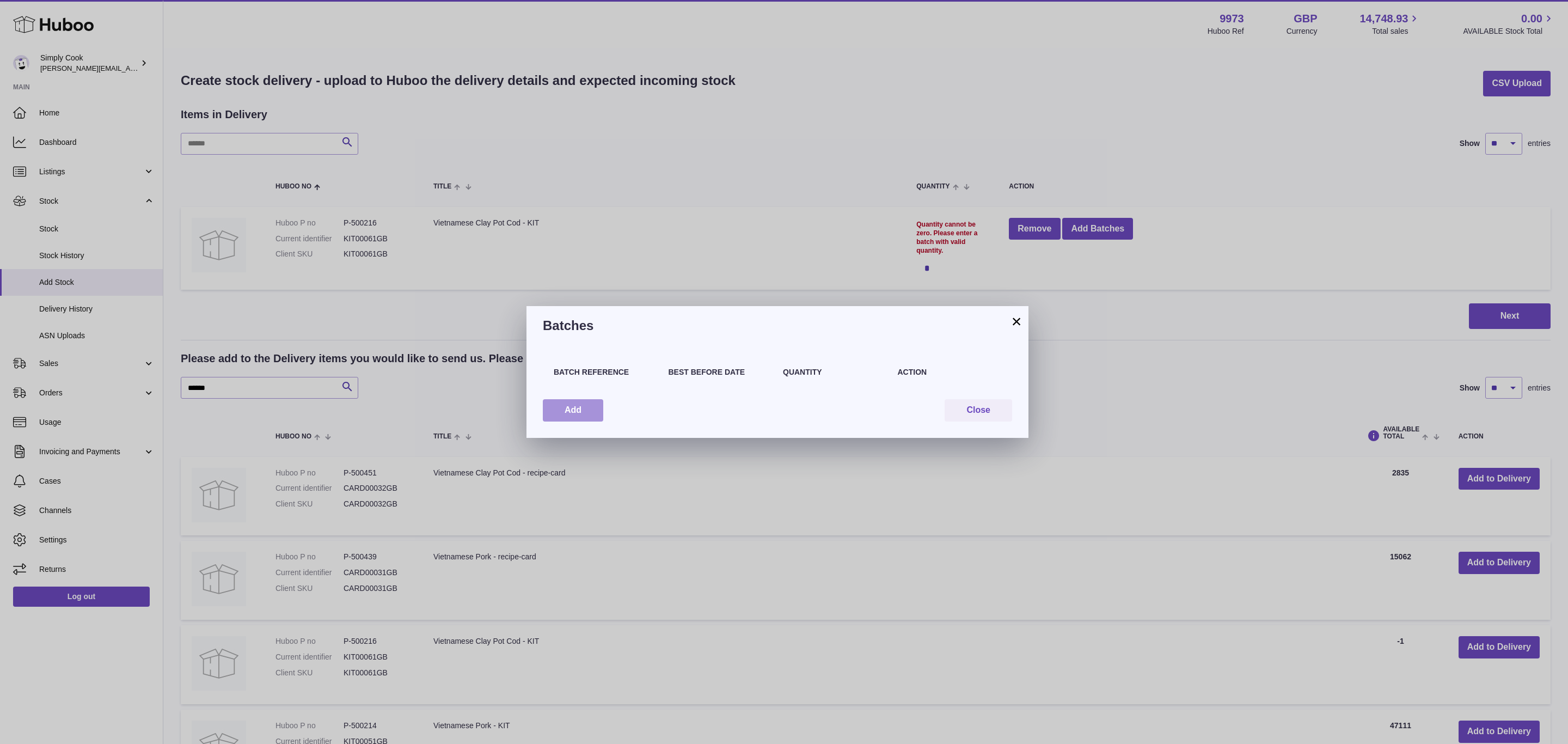
click at [588, 405] on button "Add" at bounding box center [573, 410] width 60 height 23
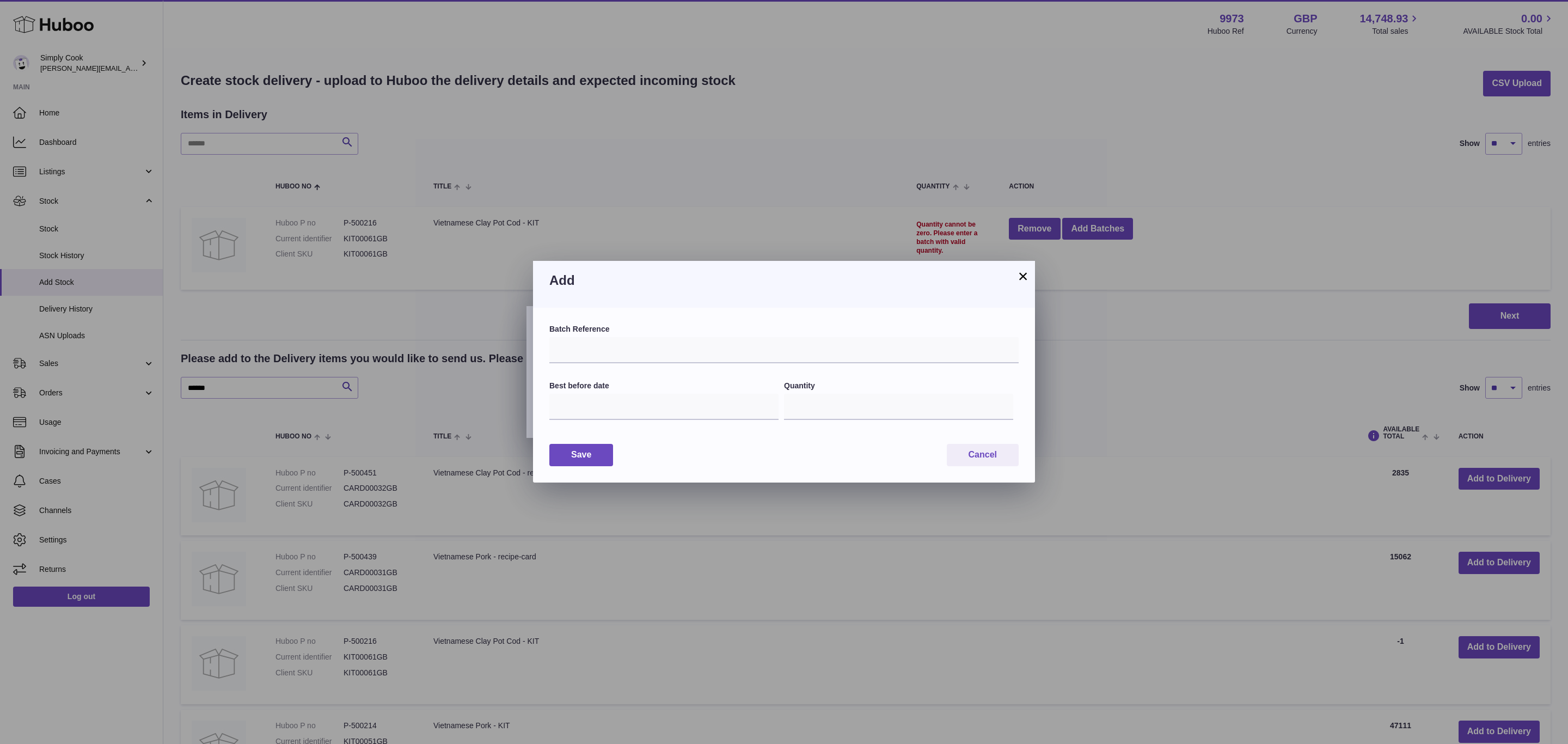
drag, startPoint x: 547, startPoint y: 342, endPoint x: 564, endPoint y: 345, distance: 17.3
click at [557, 343] on div "Batch Reference Best before date Quantity * Save Cancel" at bounding box center [784, 395] width 502 height 175
click at [570, 345] on input "text" at bounding box center [783, 350] width 469 height 26
paste input "*********"
type input "*********"
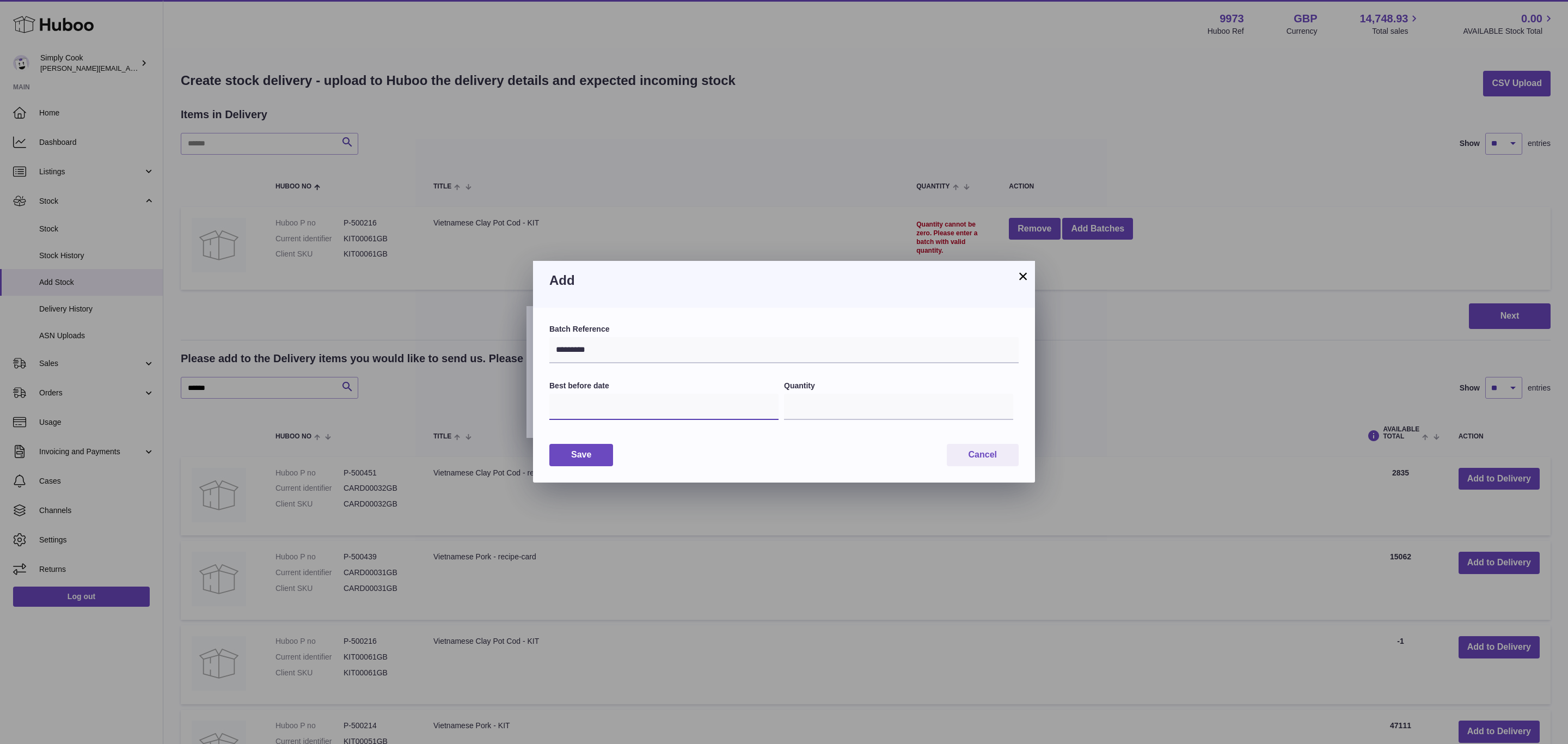
click at [621, 397] on input "text" at bounding box center [663, 407] width 229 height 26
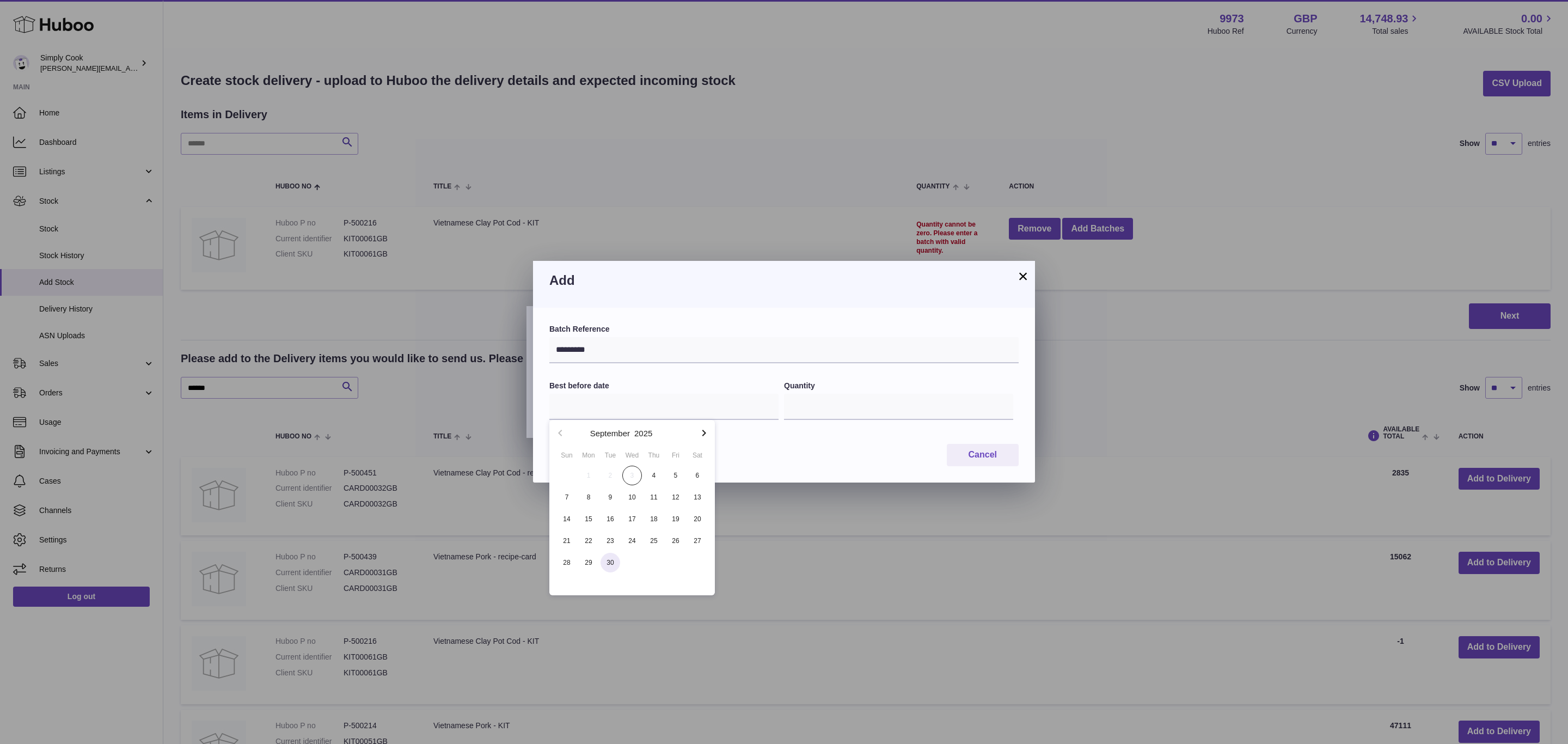
click at [612, 569] on span "30" at bounding box center [611, 563] width 19 height 19
type input "**********"
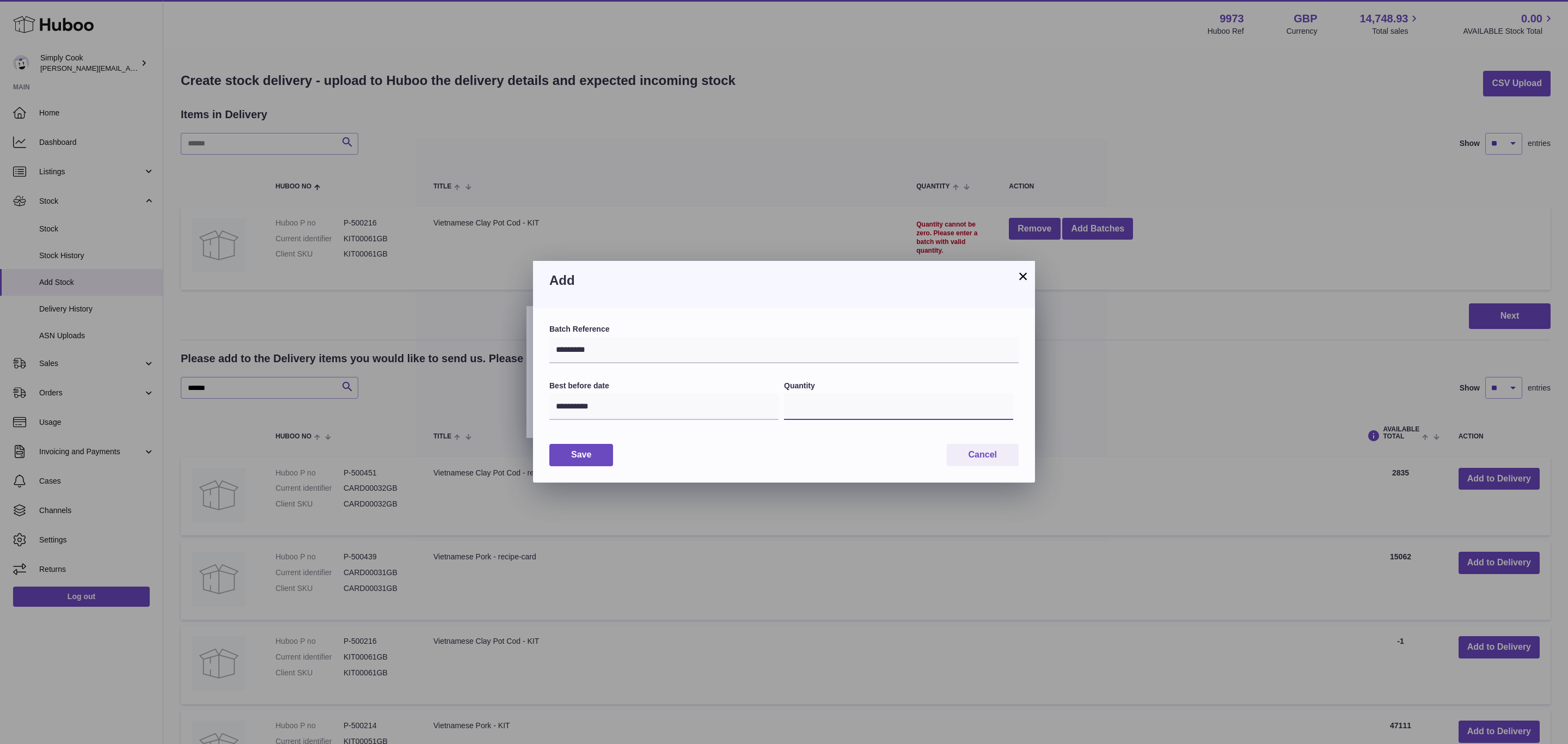
drag, startPoint x: 802, startPoint y: 407, endPoint x: 459, endPoint y: 387, distance: 343.6
click at [450, 385] on div "**********" at bounding box center [784, 372] width 1568 height 744
click at [996, 464] on button "Cancel" at bounding box center [982, 455] width 72 height 23
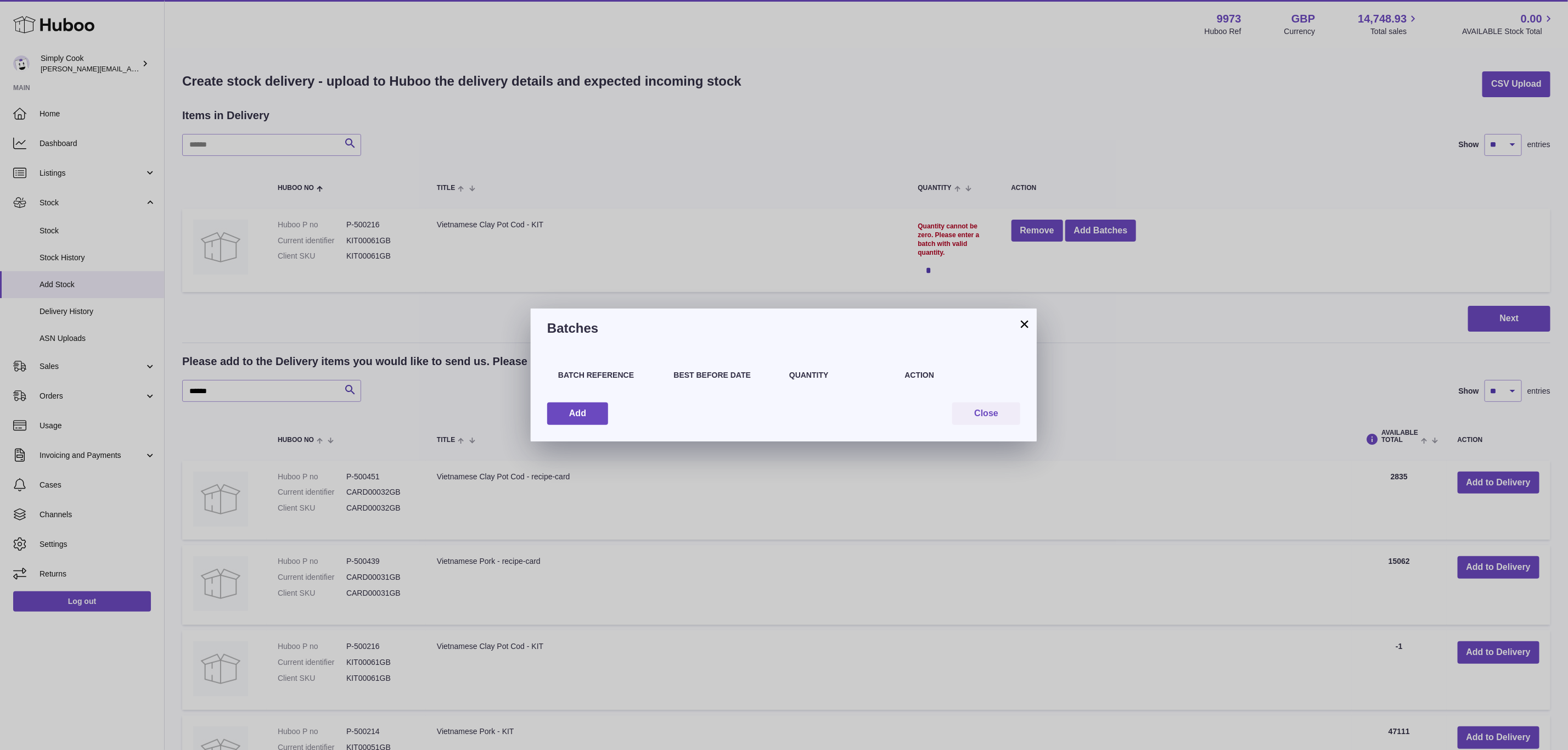
click at [1014, 323] on h3 "Batches" at bounding box center [784, 328] width 473 height 18
click at [1023, 322] on button "×" at bounding box center [1024, 323] width 13 height 13
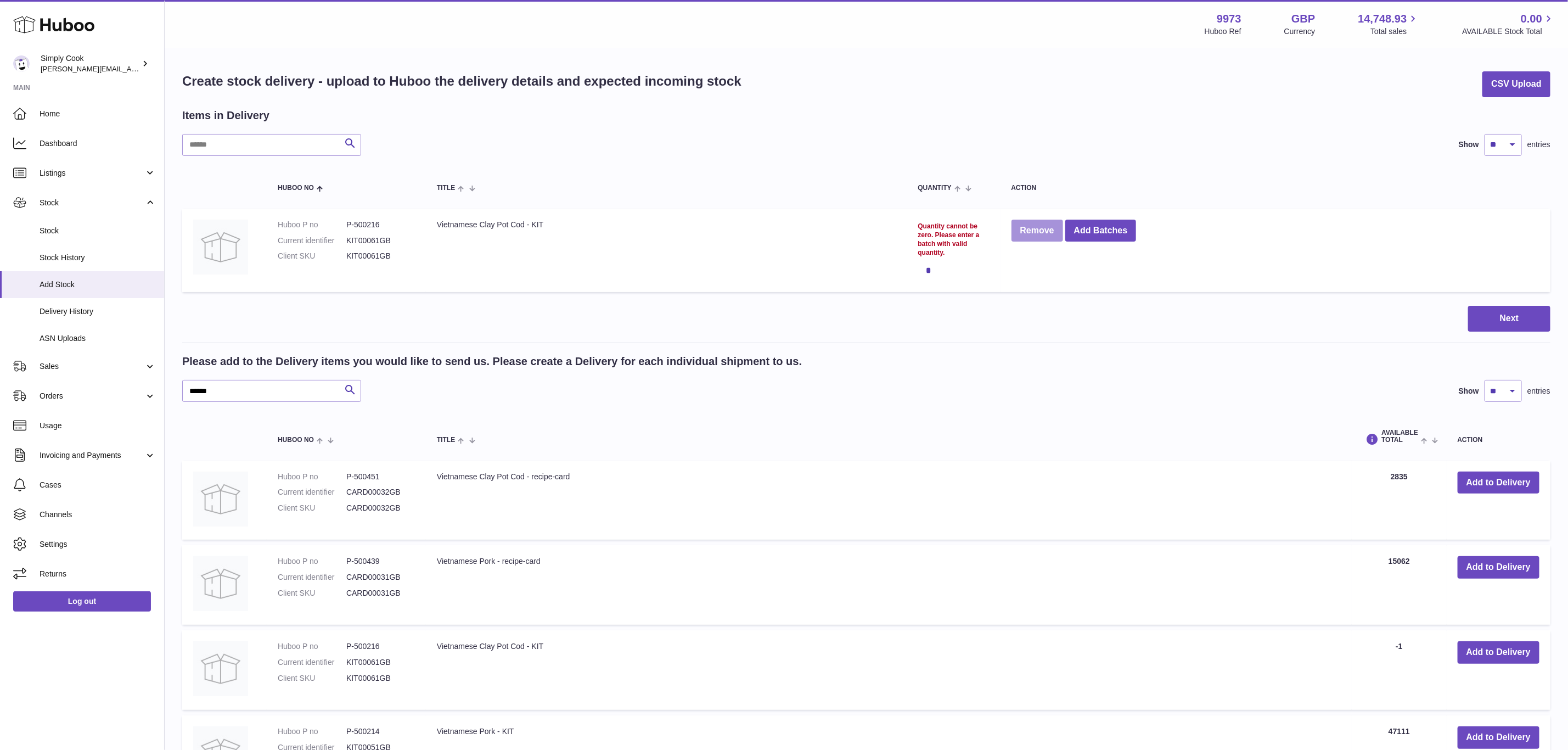
click at [1036, 229] on button "Remove" at bounding box center [1037, 231] width 52 height 23
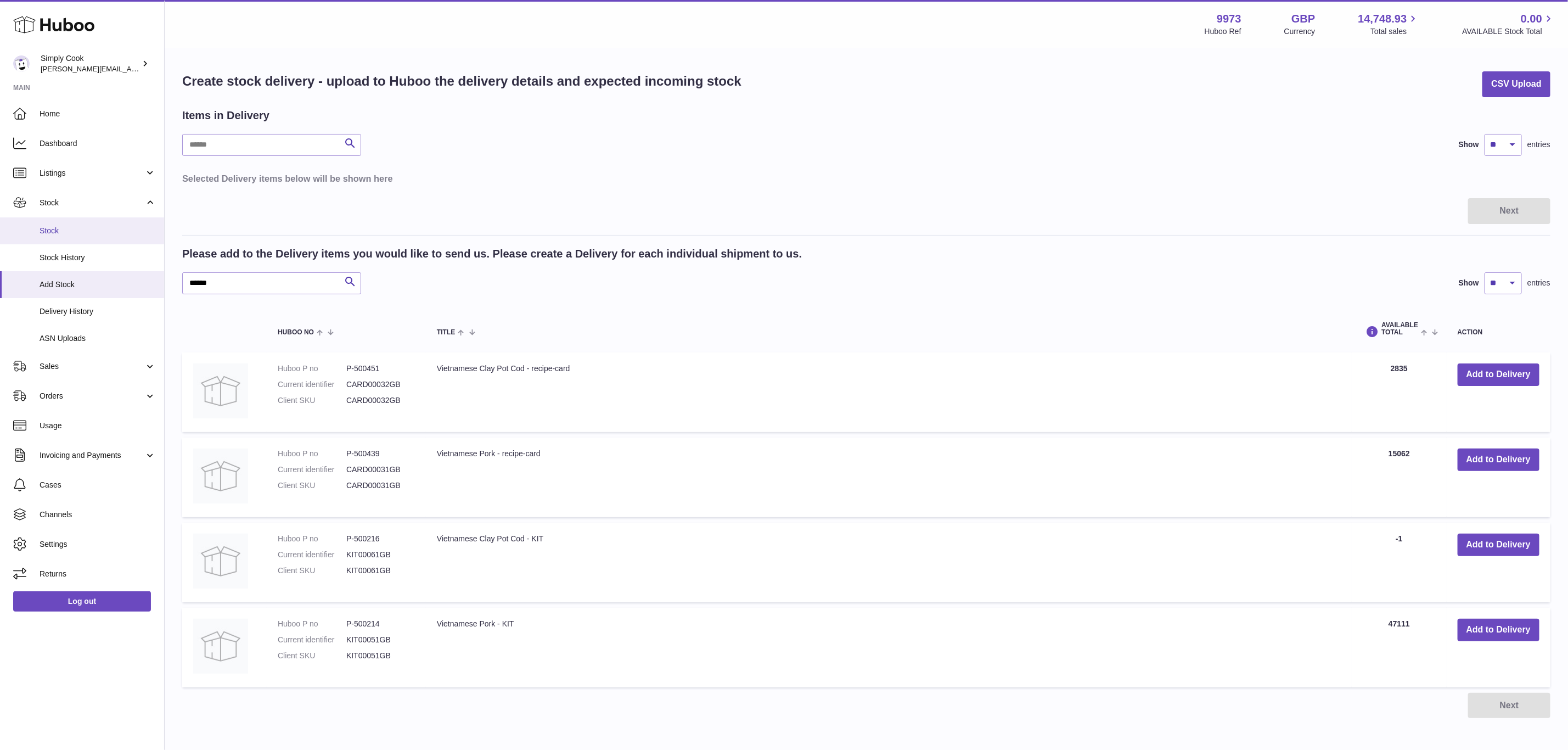
click at [73, 232] on span "Stock" at bounding box center [98, 231] width 117 height 10
